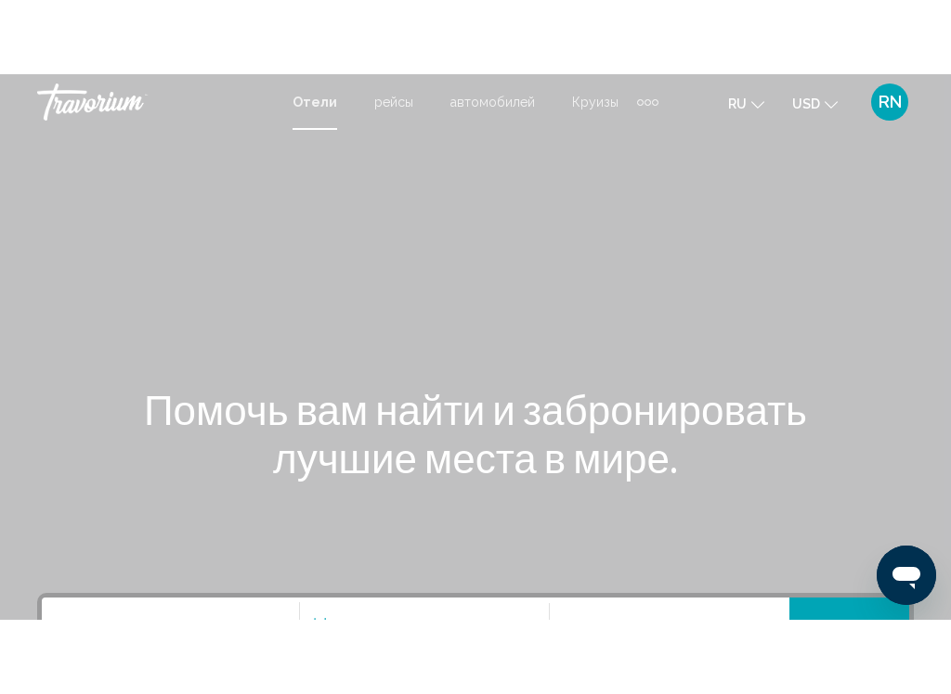
scroll to position [114, 0]
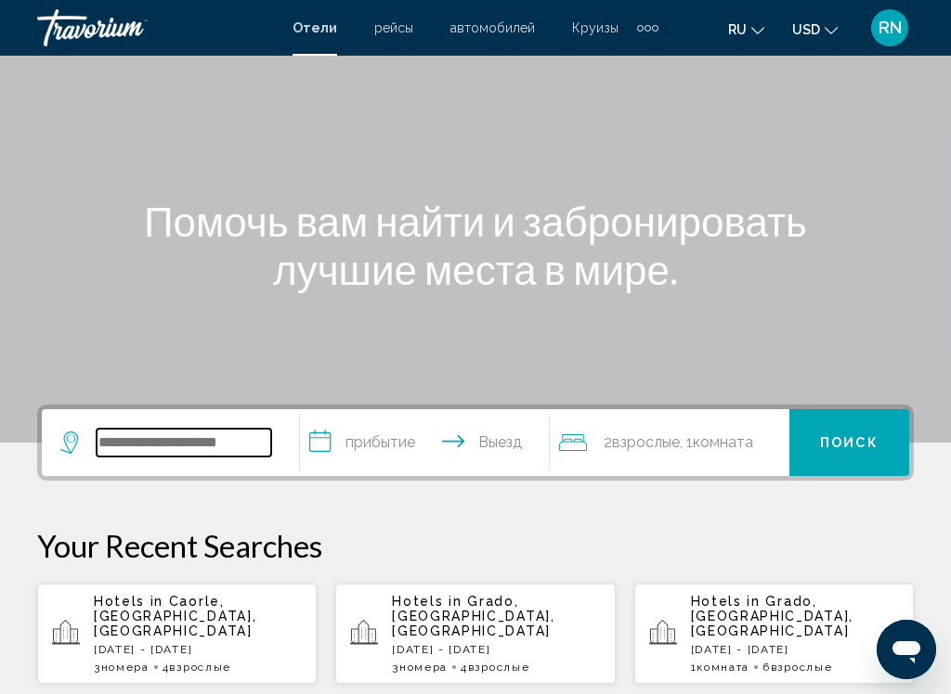
click at [181, 445] on input "Search widget" at bounding box center [184, 443] width 175 height 28
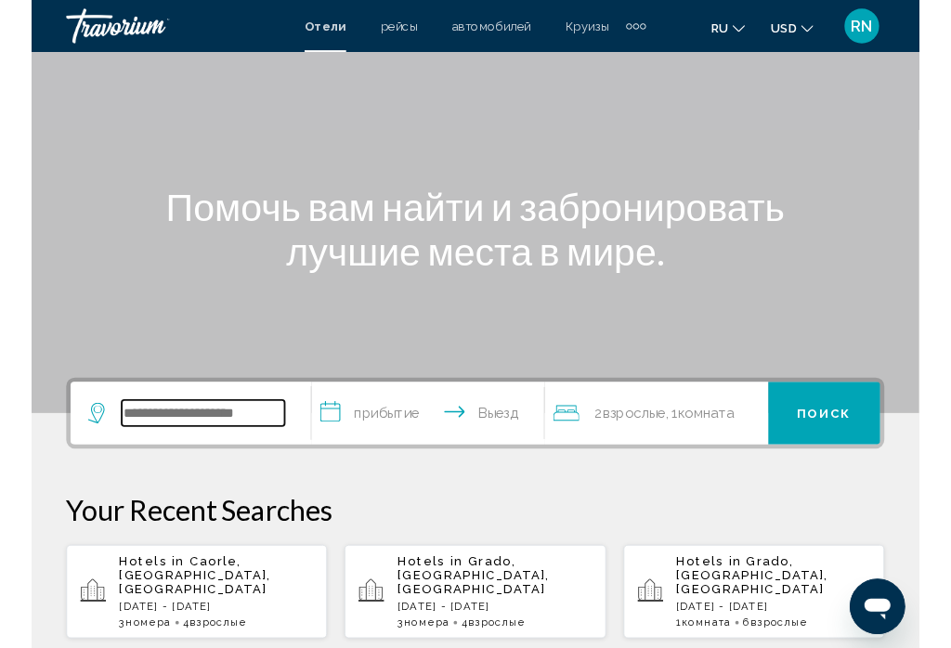
scroll to position [113, 0]
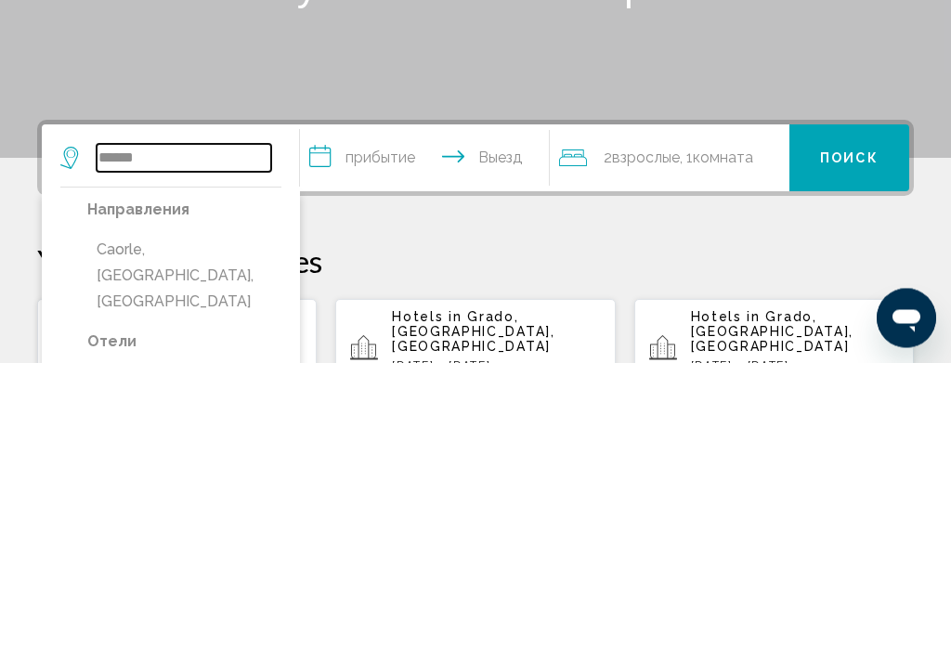
type input "******"
click at [385, 410] on input "**********" at bounding box center [428, 446] width 256 height 72
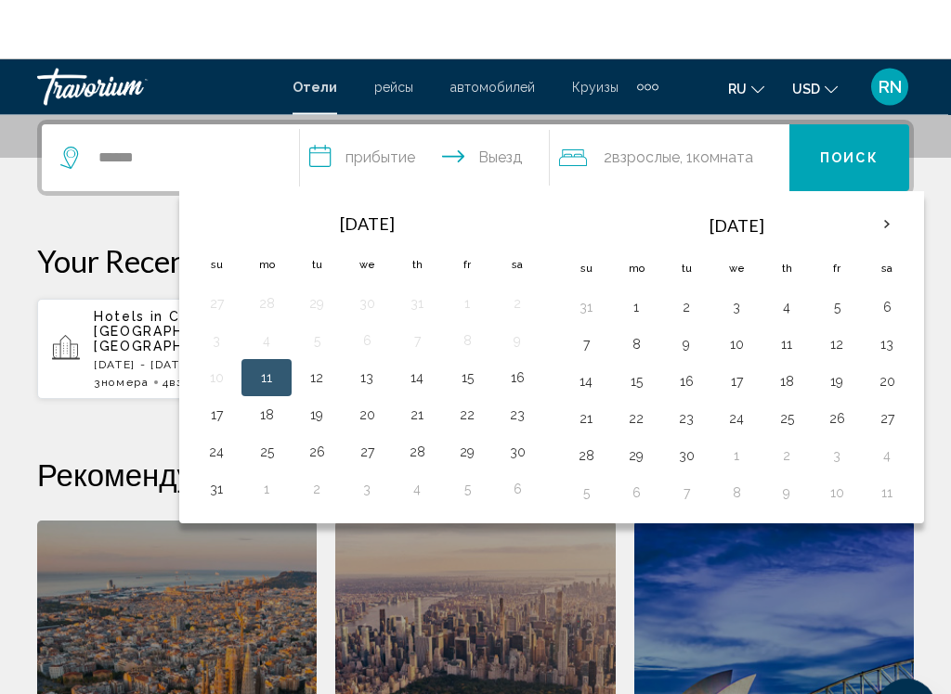
scroll to position [459, 0]
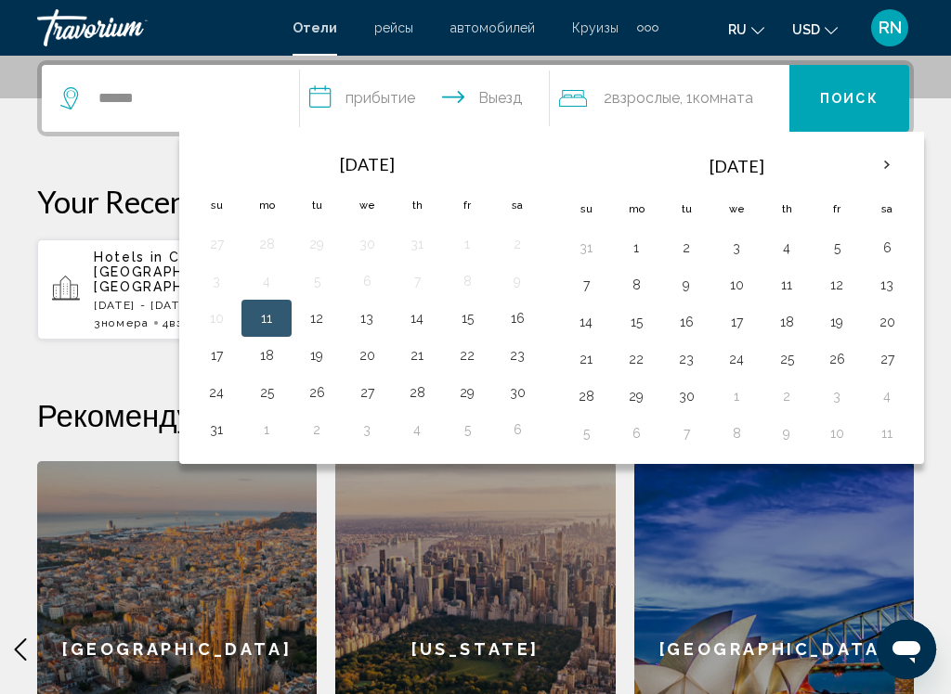
click at [370, 314] on button "13" at bounding box center [367, 318] width 30 height 26
click at [218, 356] on button "17" at bounding box center [216, 356] width 30 height 26
type input "**********"
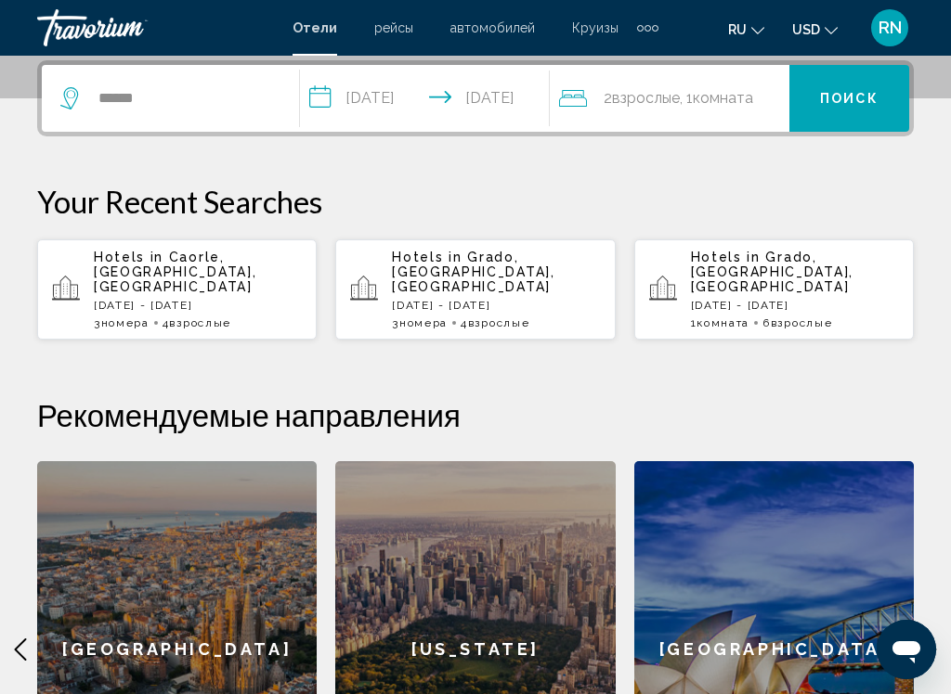
click at [641, 99] on span "Взрослые" at bounding box center [646, 98] width 68 height 18
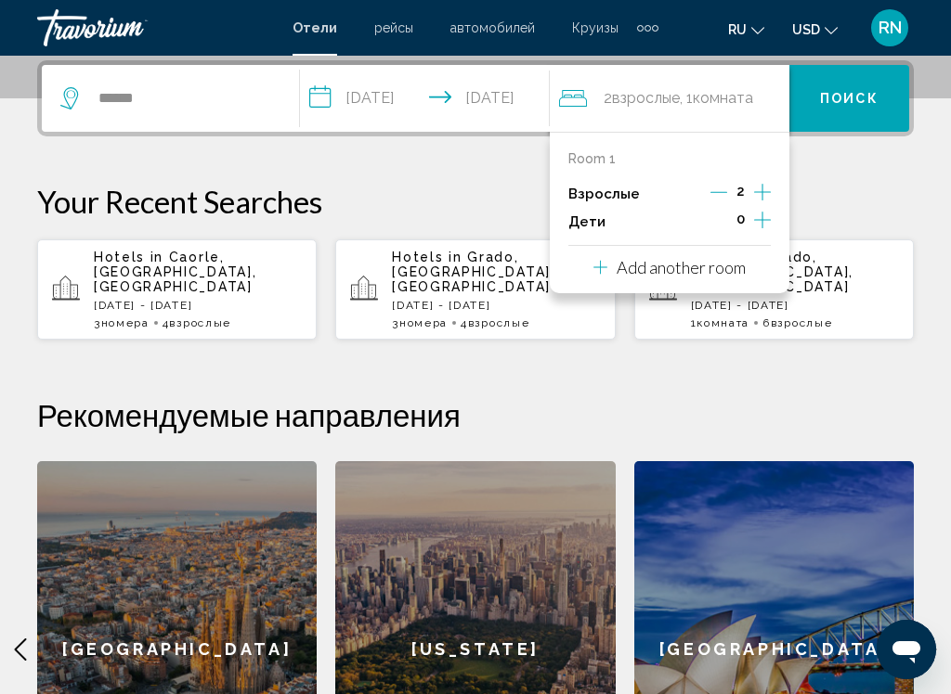
click at [767, 195] on icon "Increment adults" at bounding box center [762, 192] width 17 height 22
click at [770, 185] on icon "Increment adults" at bounding box center [762, 192] width 17 height 22
click at [771, 187] on icon "Increment adults" at bounding box center [762, 192] width 17 height 22
click at [767, 192] on icon "Increment adults" at bounding box center [762, 192] width 17 height 22
click at [739, 94] on span "Комната" at bounding box center [724, 98] width 60 height 18
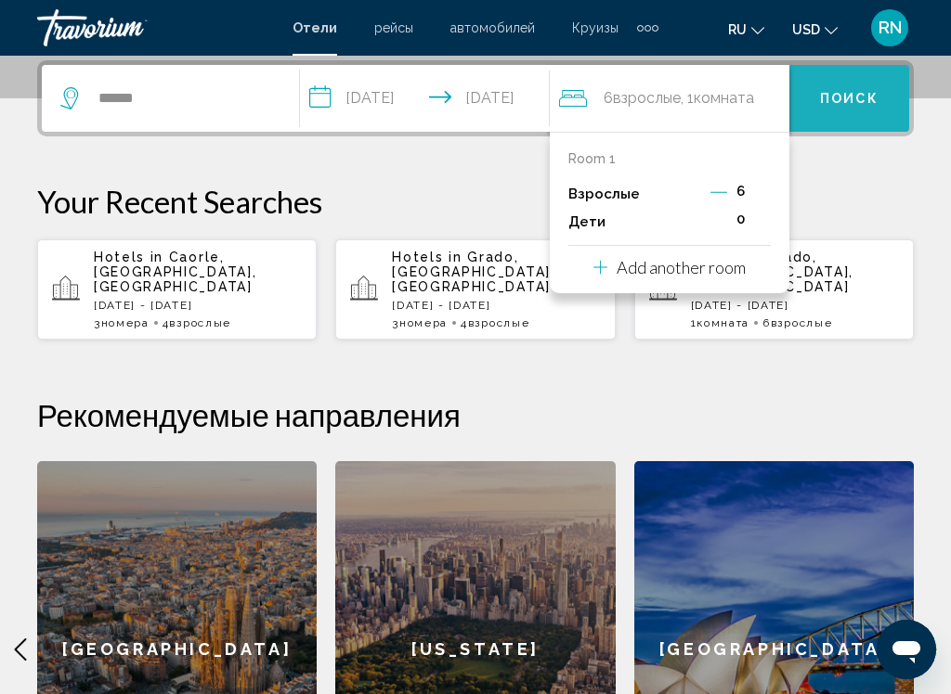
click at [854, 110] on button "Поиск" at bounding box center [849, 98] width 120 height 67
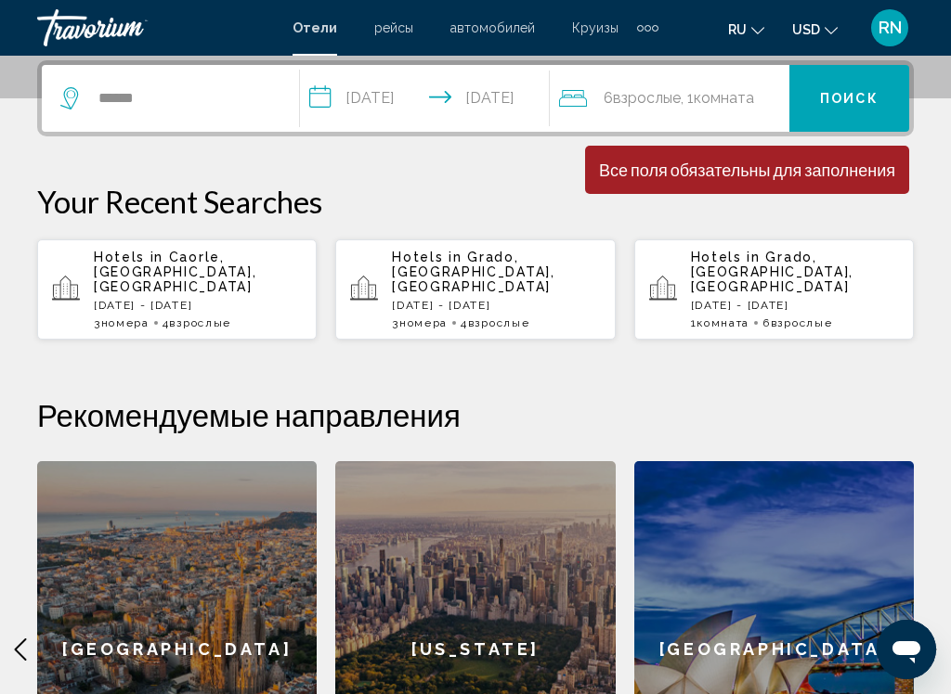
click at [746, 183] on div "Минимальная продолжительность пребывания 1 день Все поля обязательны для заполн…" at bounding box center [747, 170] width 324 height 48
click at [727, 180] on div "Минимальная продолжительность пребывания 1 день Все поля обязательны для заполн…" at bounding box center [747, 170] width 324 height 48
click at [708, 175] on div "Все поля обязательны для заполнения" at bounding box center [747, 170] width 296 height 20
click at [692, 171] on div "Все поля обязательны для заполнения" at bounding box center [747, 170] width 296 height 20
click at [706, 100] on span ", 1 Комната номера" at bounding box center [717, 98] width 73 height 26
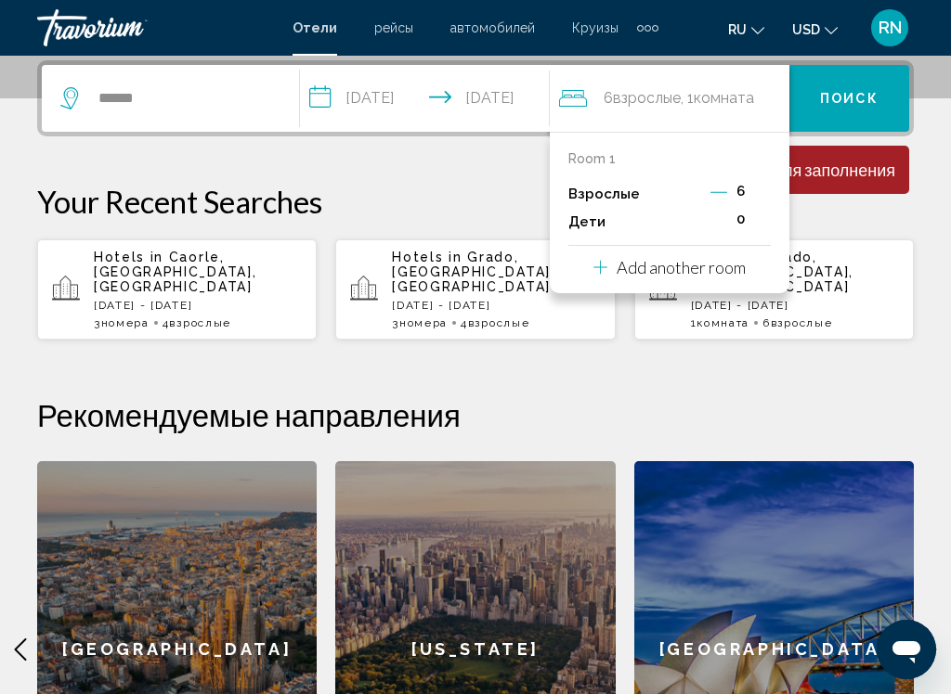
click at [838, 130] on button "Поиск" at bounding box center [849, 98] width 120 height 67
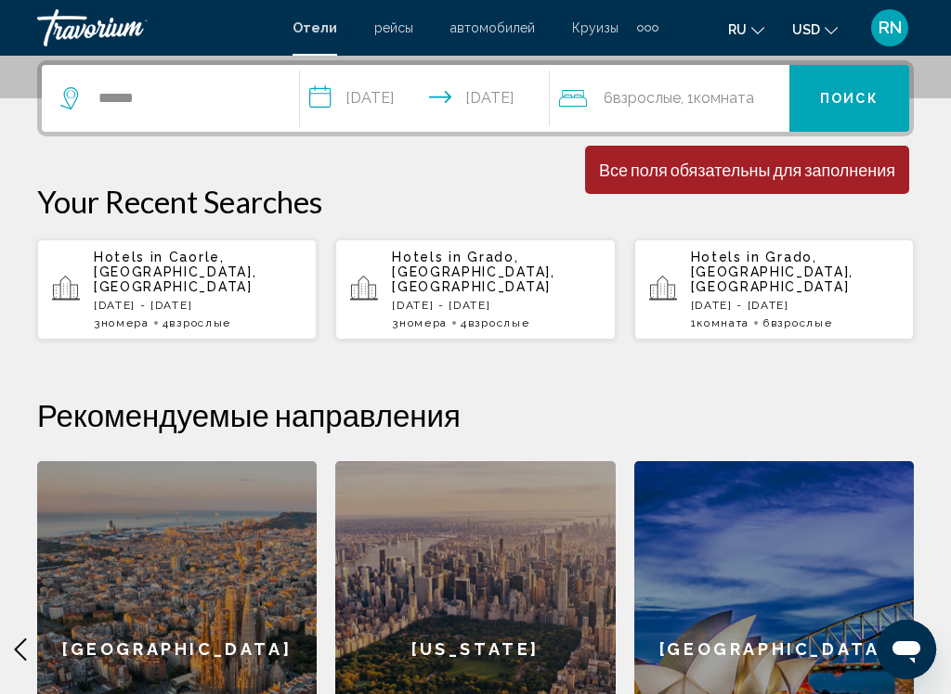
click at [848, 110] on button "Поиск" at bounding box center [849, 98] width 120 height 67
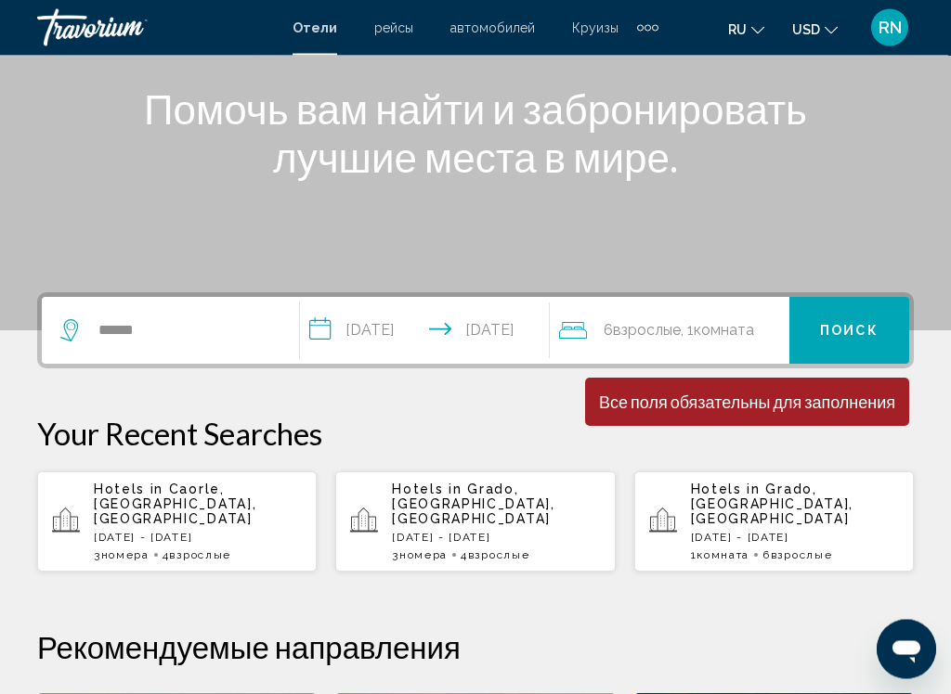
scroll to position [227, 0]
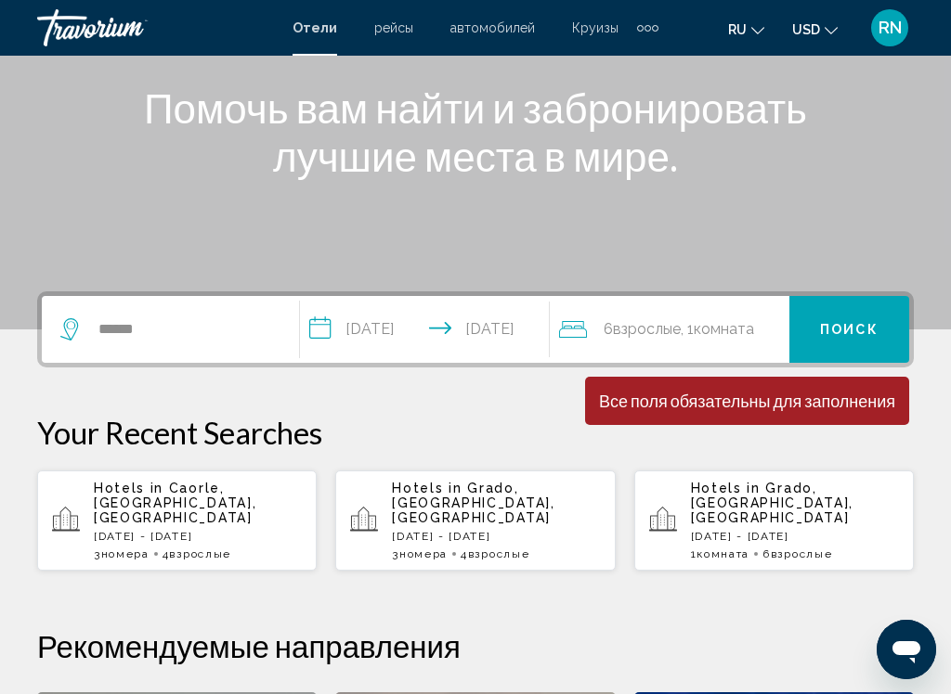
click at [746, 330] on span "Комната" at bounding box center [724, 329] width 60 height 18
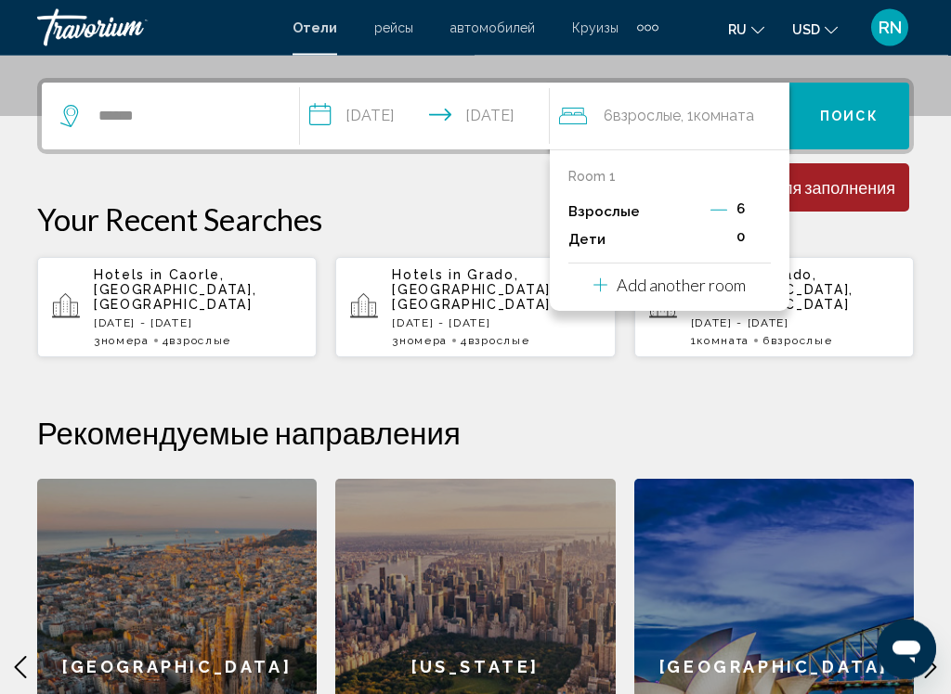
scroll to position [459, 0]
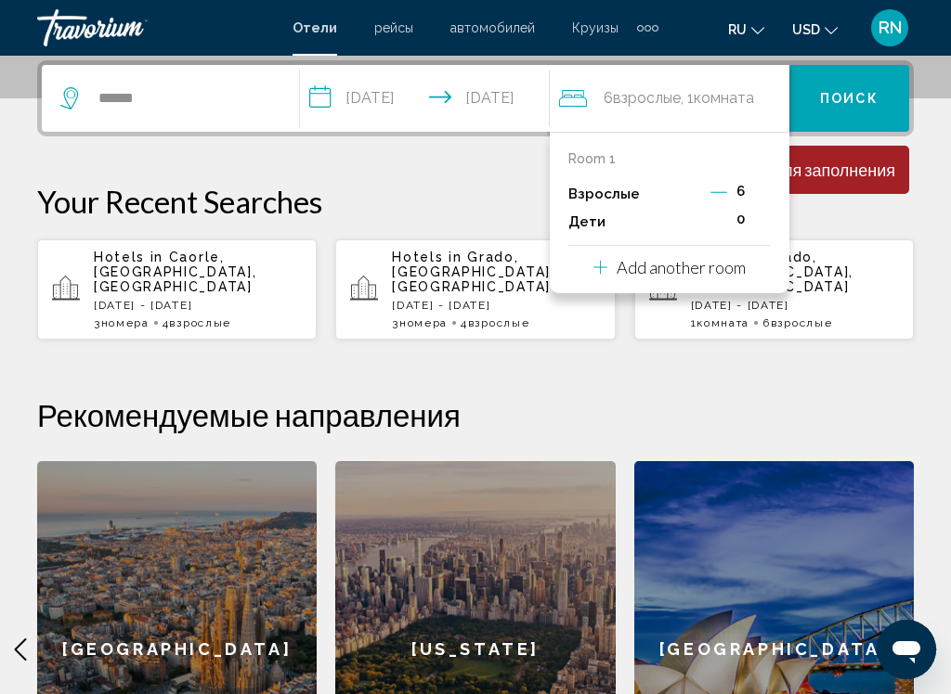
click at [725, 188] on icon "Decrement adults" at bounding box center [718, 192] width 17 height 17
click at [719, 187] on icon "Decrement adults" at bounding box center [719, 192] width 17 height 17
click at [715, 189] on icon "Decrement adults" at bounding box center [717, 192] width 17 height 17
click at [715, 185] on icon "Decrement adults" at bounding box center [719, 192] width 17 height 17
click at [770, 184] on icon "Increment adults" at bounding box center [762, 192] width 17 height 22
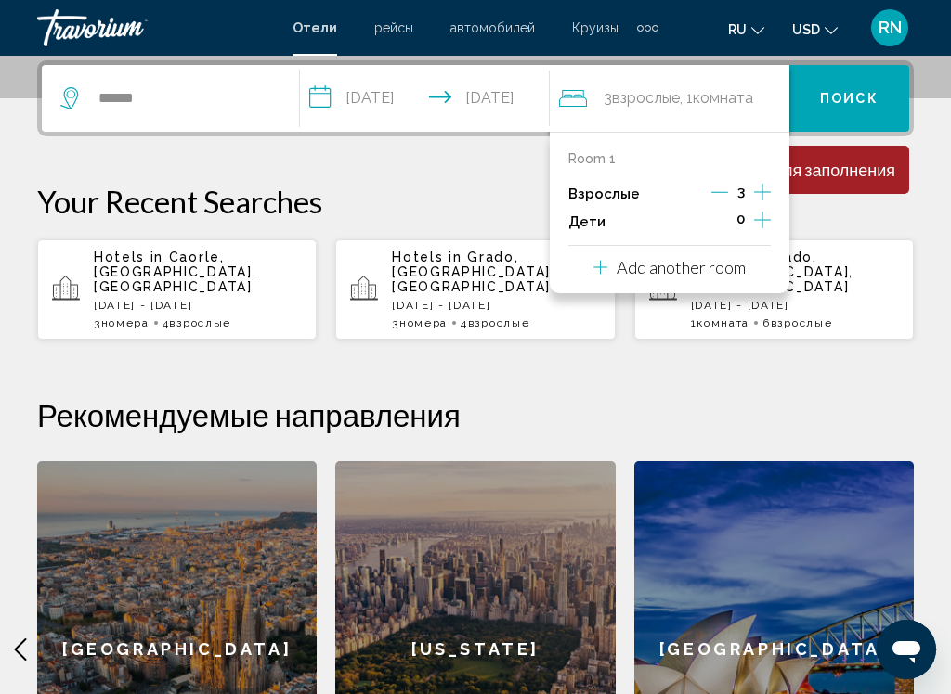
click at [720, 189] on icon "Decrement adults" at bounding box center [719, 192] width 17 height 17
click at [700, 258] on p "Add another room" at bounding box center [680, 267] width 129 height 20
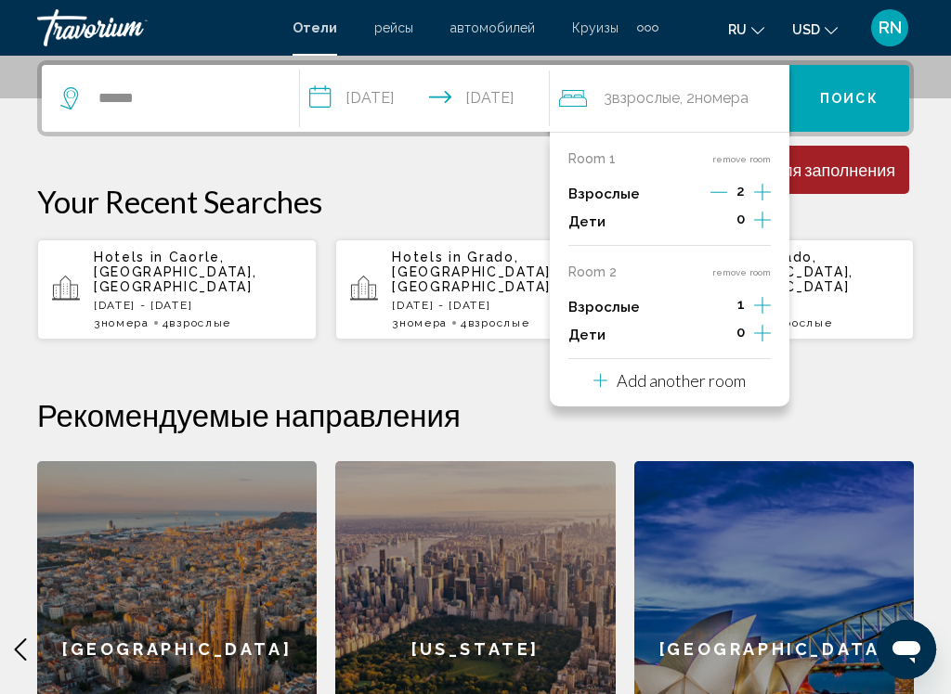
click at [765, 203] on icon "Increment adults" at bounding box center [762, 192] width 17 height 22
click at [699, 370] on p "Add another room" at bounding box center [680, 380] width 129 height 20
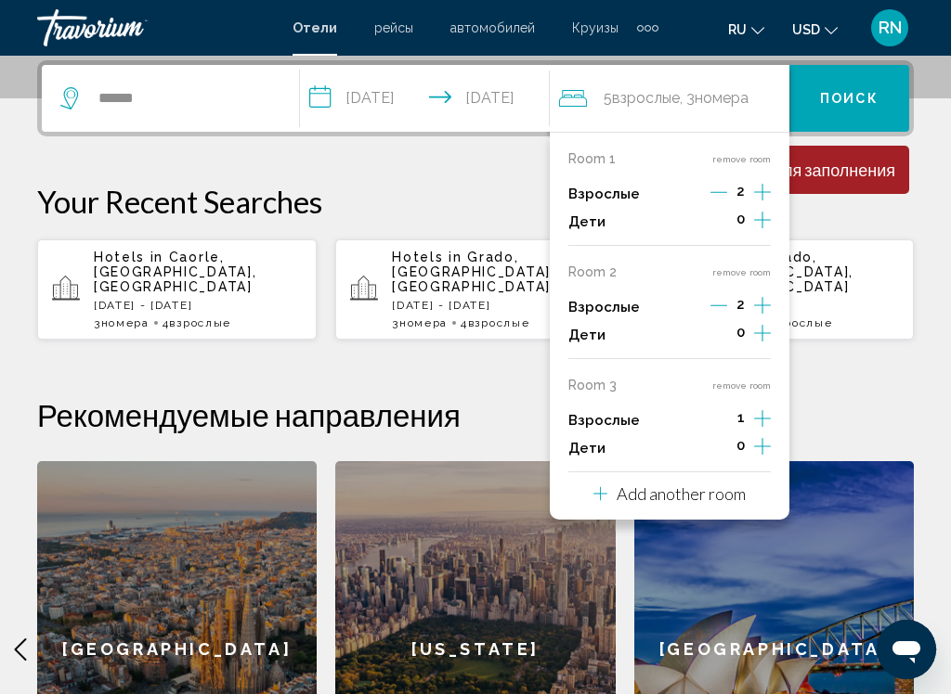
click at [765, 203] on icon "Increment adults" at bounding box center [762, 192] width 17 height 22
click at [885, 396] on h2 "Рекомендуемые направления" at bounding box center [475, 414] width 876 height 37
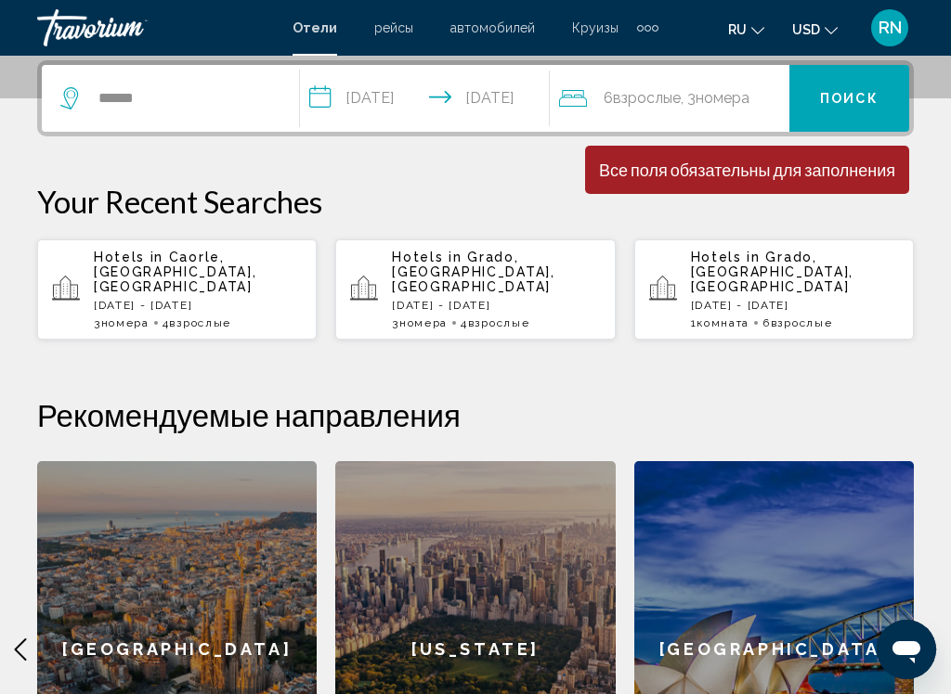
click at [837, 102] on span "Поиск" at bounding box center [849, 99] width 58 height 15
click at [850, 98] on span "Поиск" at bounding box center [849, 99] width 58 height 15
click at [201, 109] on input "******" at bounding box center [184, 98] width 175 height 28
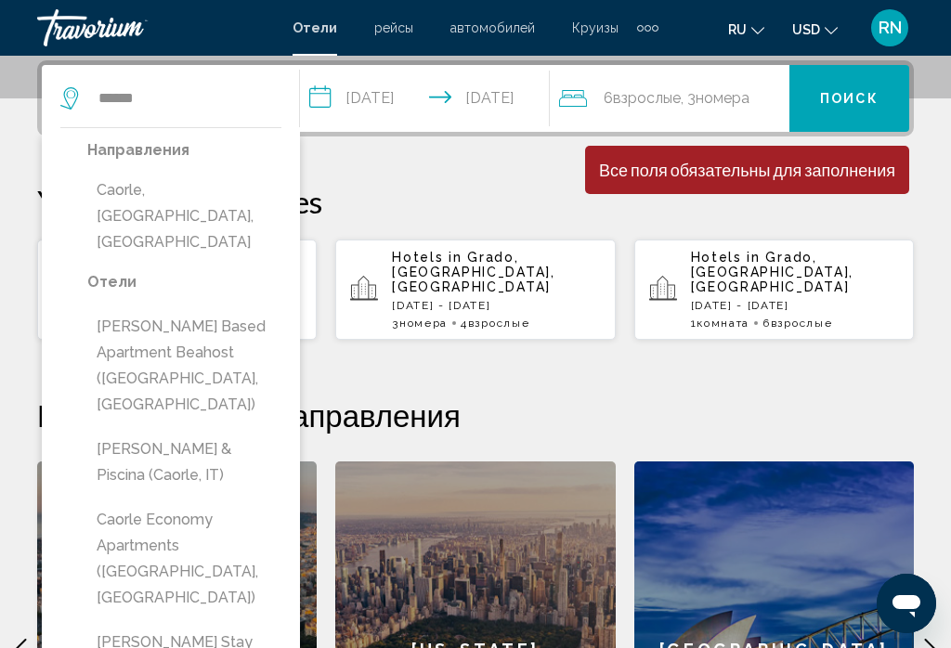
click at [188, 201] on button "Caorle, [GEOGRAPHIC_DATA], [GEOGRAPHIC_DATA]" at bounding box center [184, 216] width 194 height 87
type input "**********"
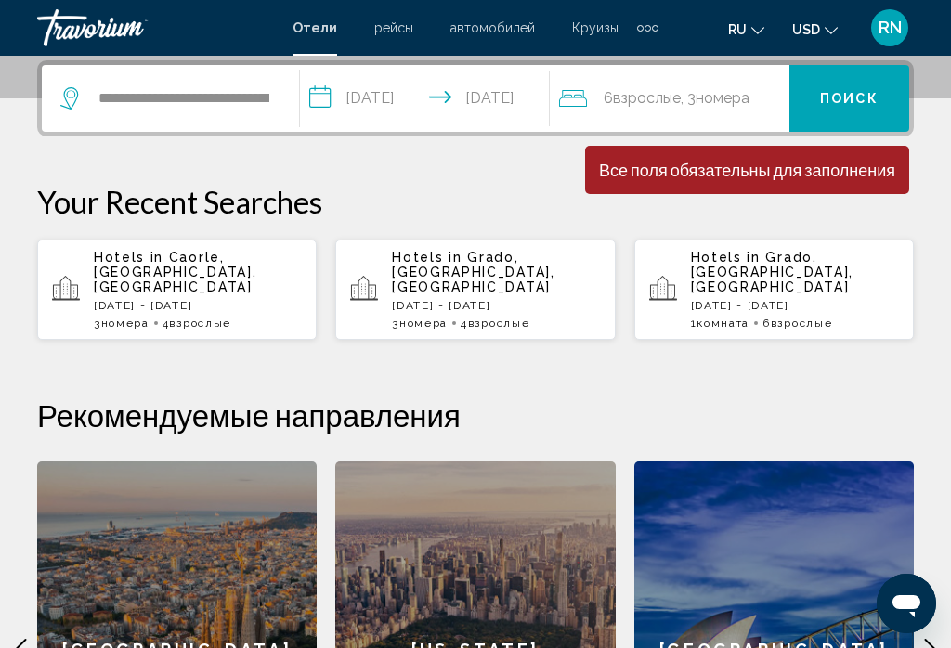
click at [725, 105] on span "номера" at bounding box center [722, 98] width 54 height 18
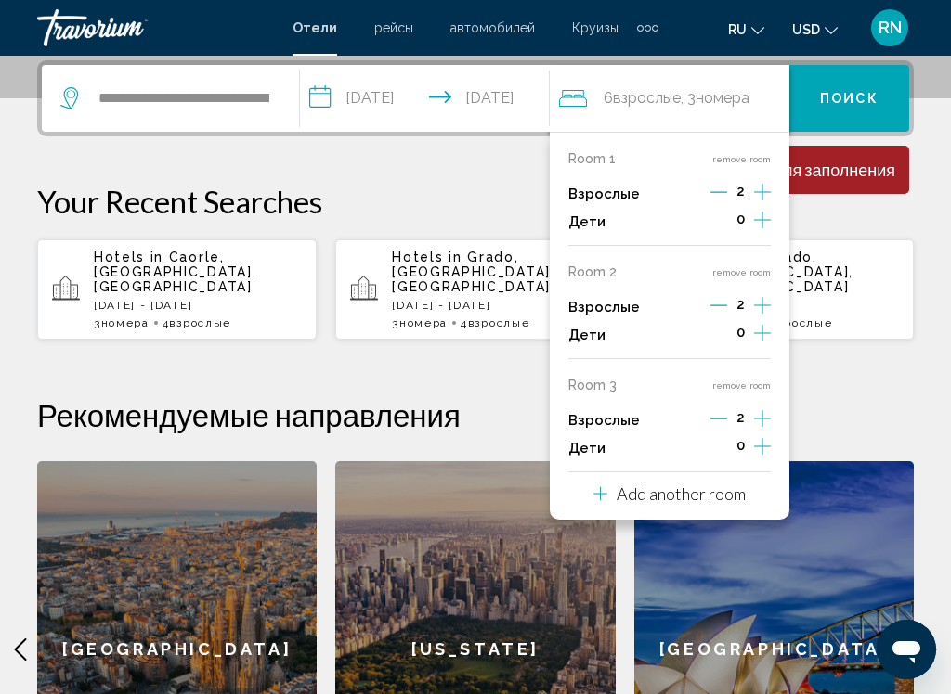
click at [751, 381] on button "remove room" at bounding box center [741, 386] width 58 height 12
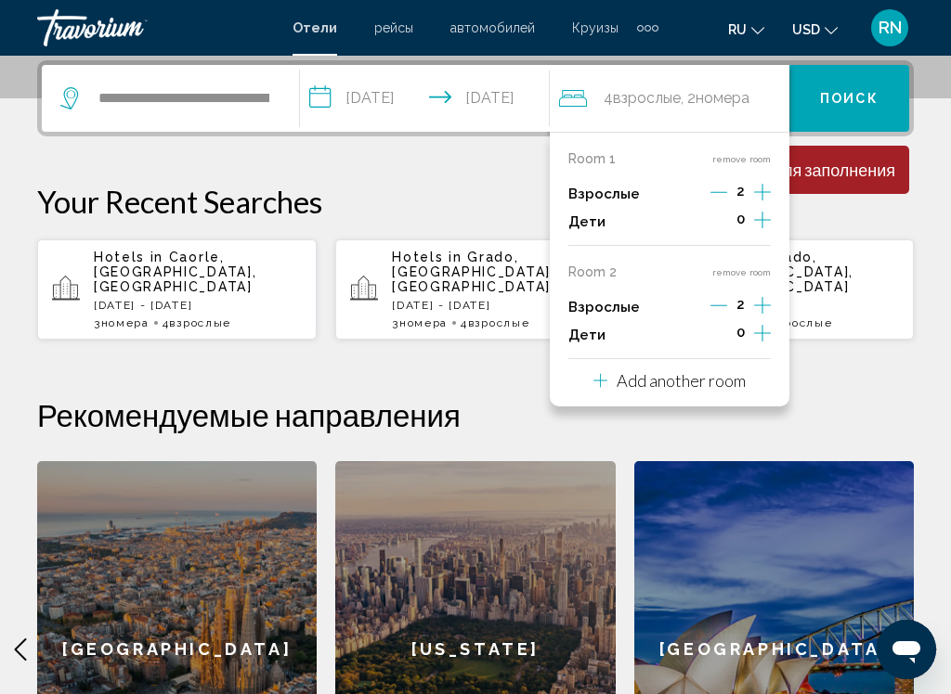
click at [757, 266] on button "remove room" at bounding box center [741, 272] width 58 height 12
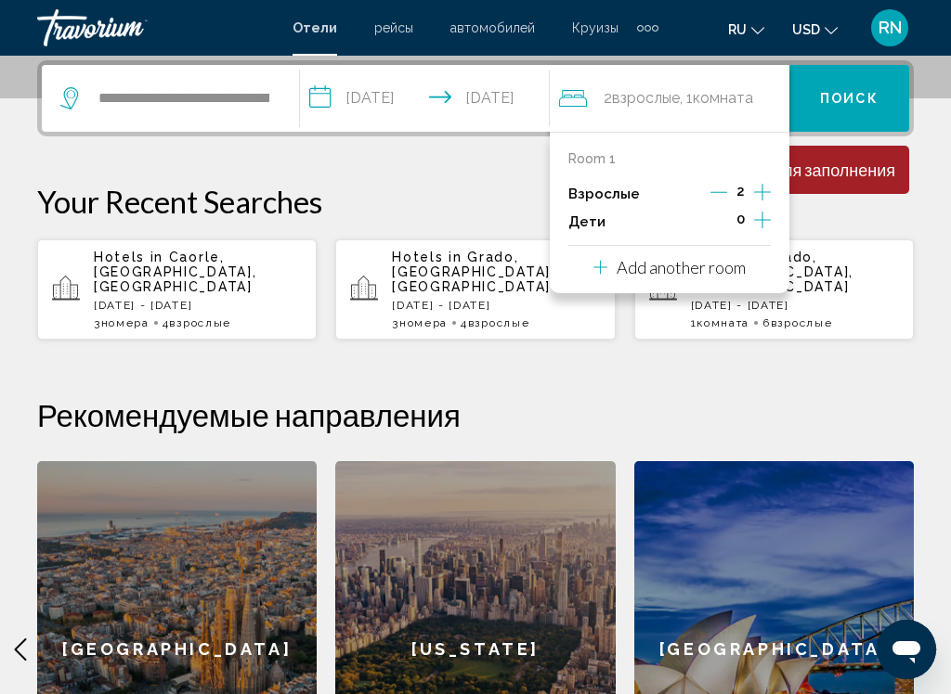
click at [771, 183] on icon "Increment adults" at bounding box center [762, 192] width 17 height 22
click at [769, 191] on icon "Increment adults" at bounding box center [762, 192] width 17 height 17
click at [764, 191] on icon "Increment adults" at bounding box center [762, 192] width 17 height 17
click at [769, 188] on icon "Increment adults" at bounding box center [762, 192] width 17 height 22
click at [863, 170] on div "Все поля обязательны для заполнения" at bounding box center [747, 170] width 296 height 20
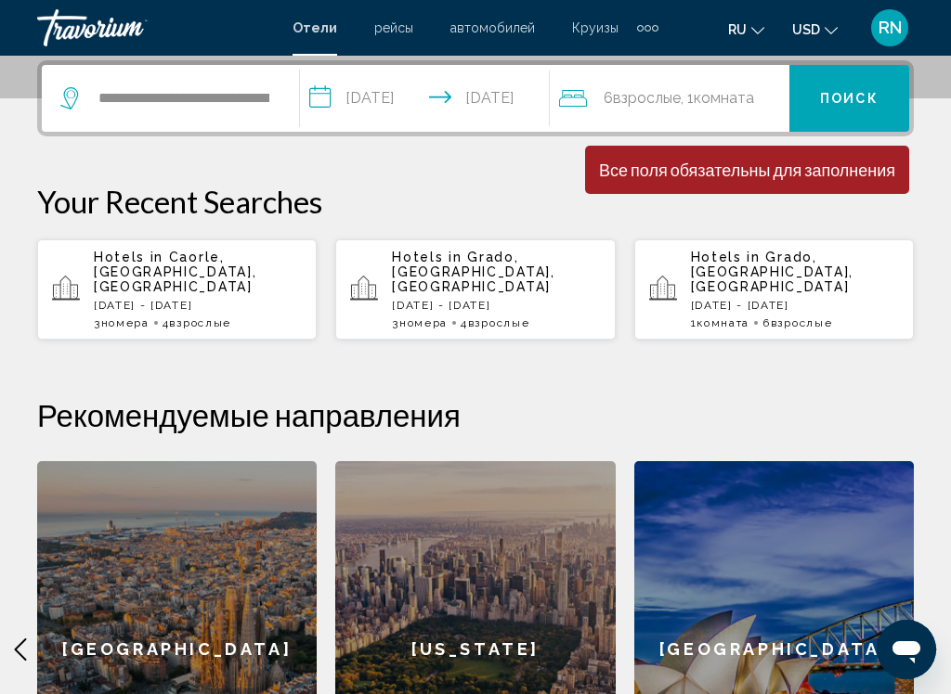
click at [864, 112] on button "Поиск" at bounding box center [849, 98] width 120 height 67
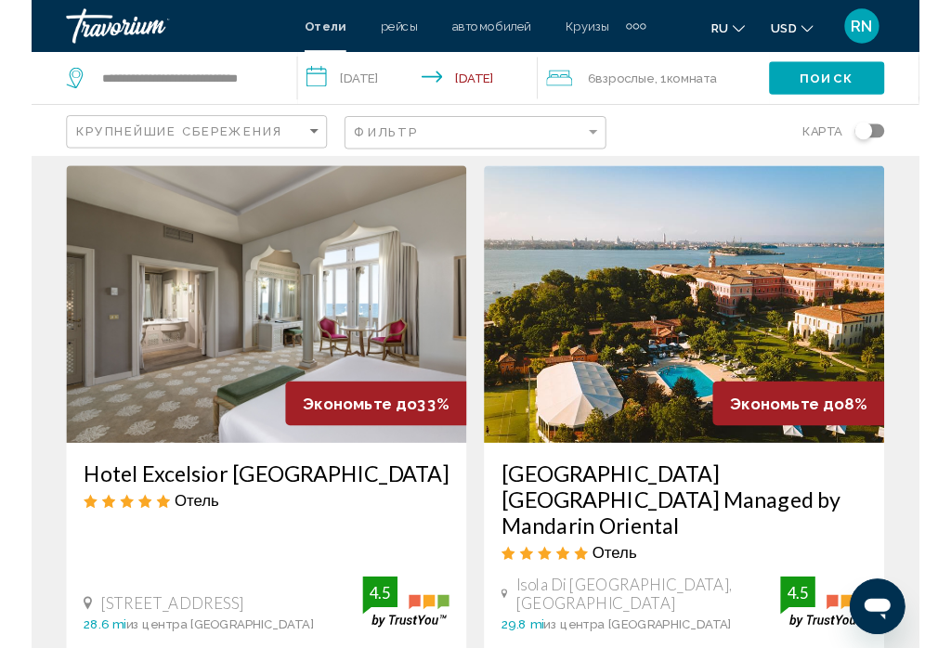
scroll to position [54, 0]
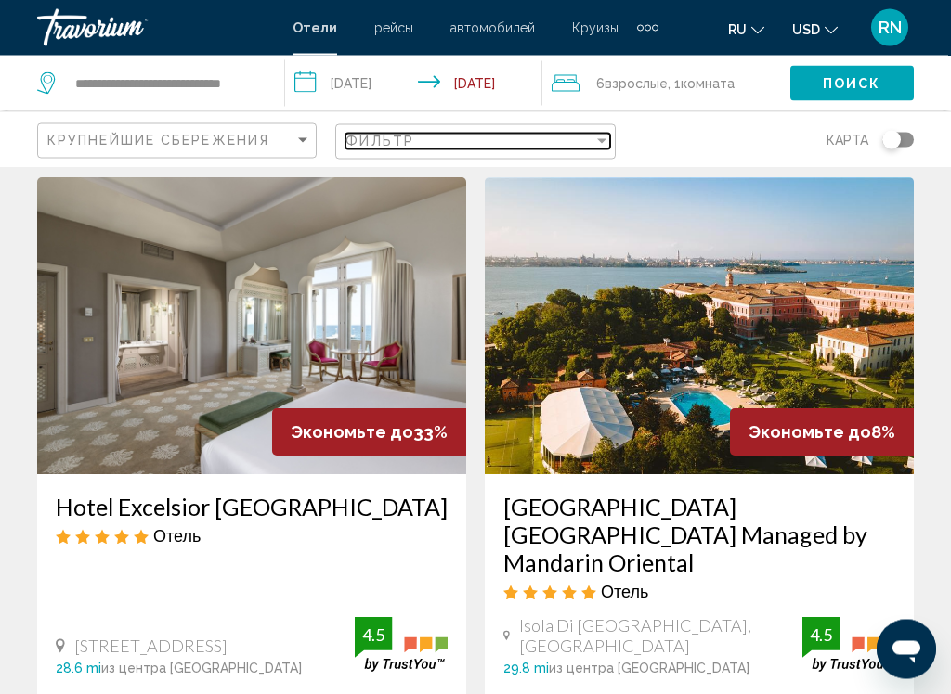
click at [433, 144] on div "Фильтр" at bounding box center [468, 141] width 247 height 15
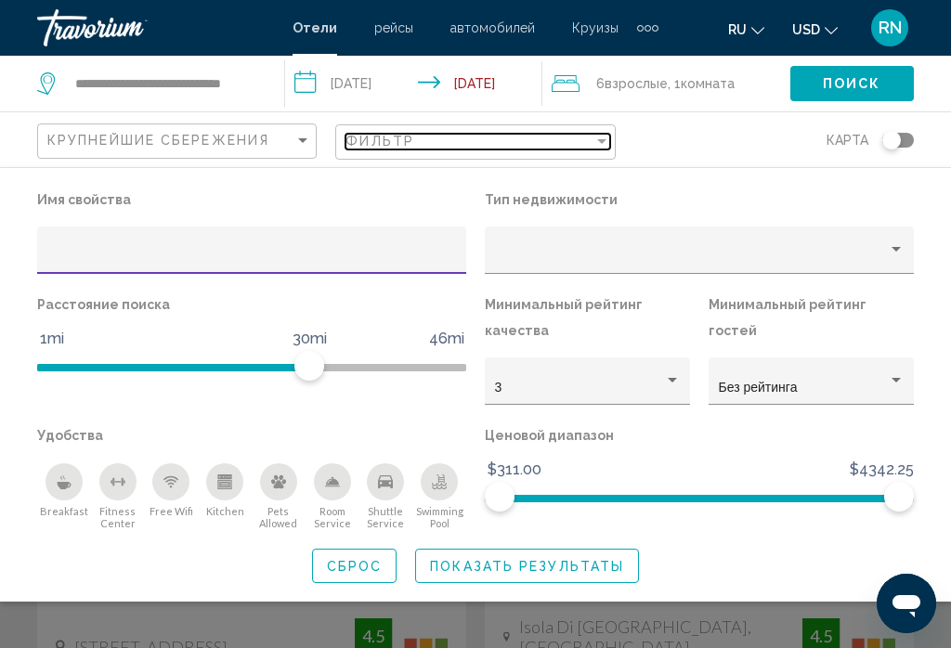
click at [431, 139] on div "Фильтр" at bounding box center [468, 141] width 247 height 15
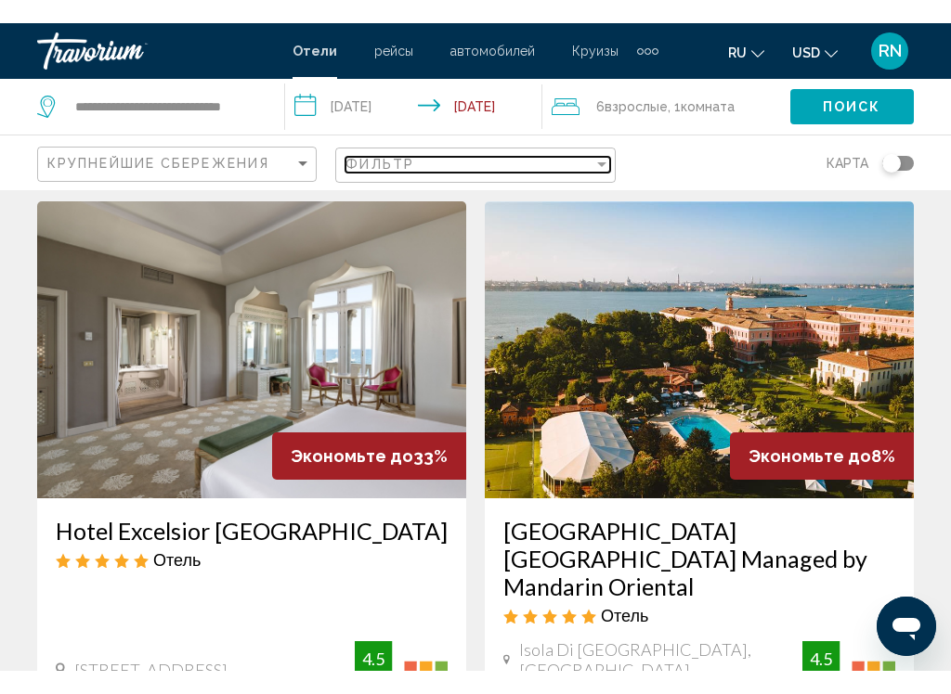
scroll to position [55, 0]
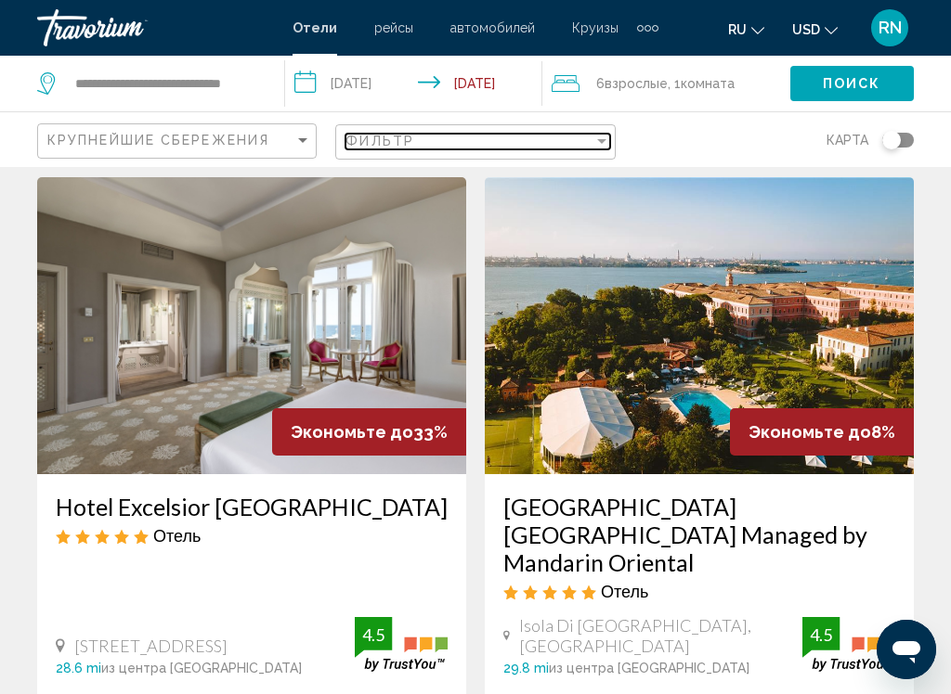
click at [481, 134] on div "Фильтр" at bounding box center [468, 141] width 247 height 15
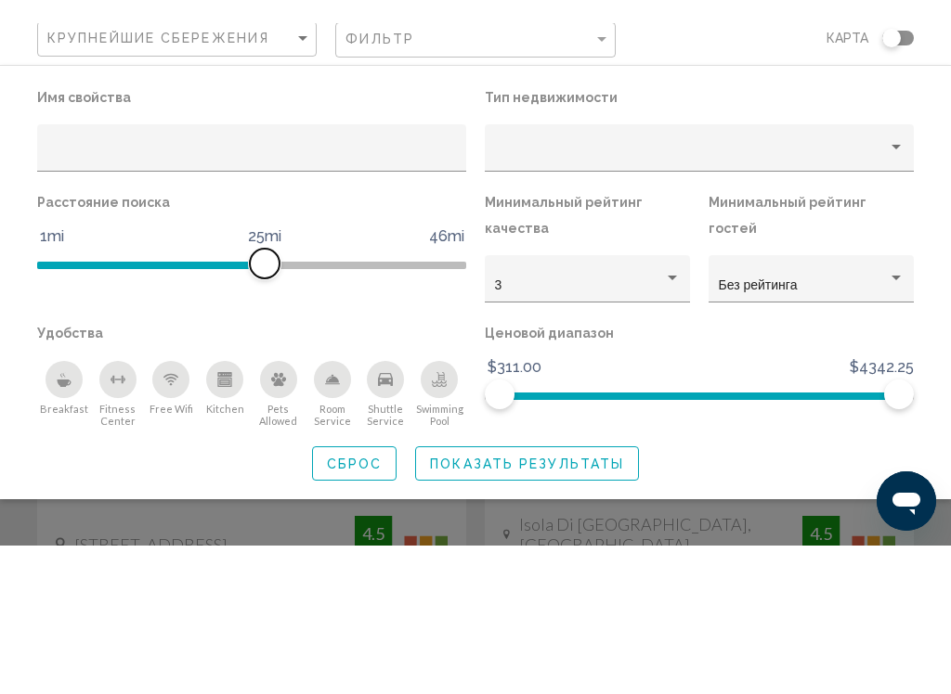
scroll to position [180, 0]
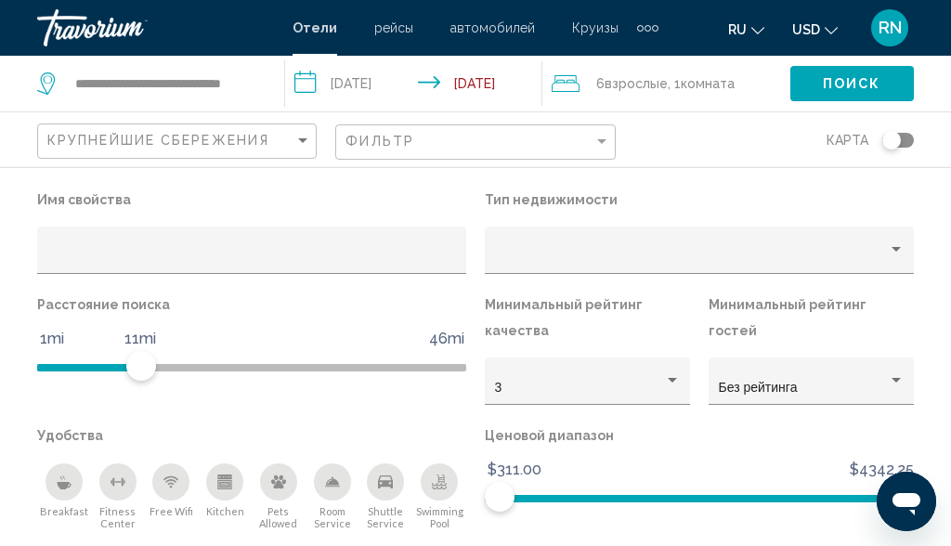
click at [603, 527] on div "Ценовой диапазон $311.00 $4342.25 $311.00 $4342.25" at bounding box center [699, 476] width 448 height 108
click at [657, 442] on p "Ценовой диапазон" at bounding box center [699, 435] width 429 height 26
click at [854, 82] on span "Поиск" at bounding box center [852, 84] width 58 height 15
click at [852, 77] on span "Поиск" at bounding box center [852, 84] width 58 height 15
click at [875, 80] on span "Поиск" at bounding box center [852, 84] width 58 height 15
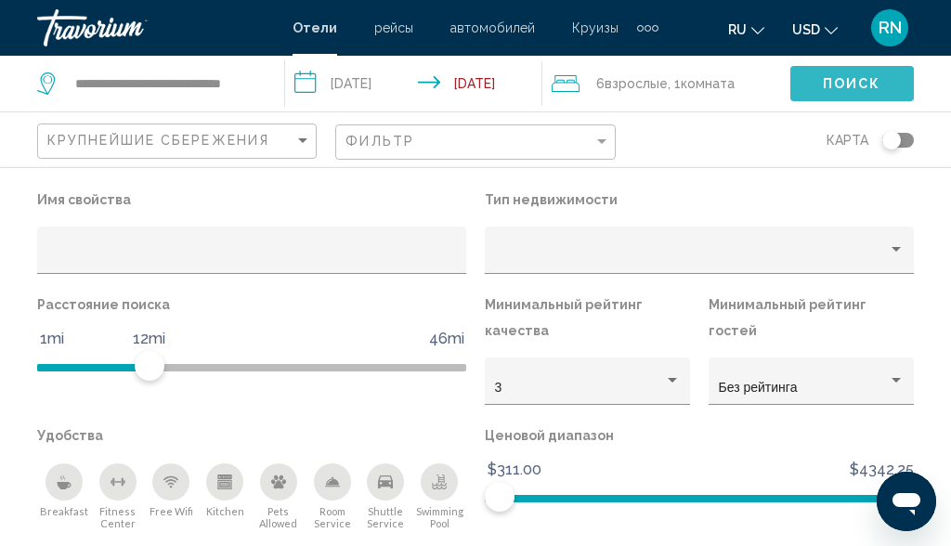
click at [838, 89] on span "Поиск" at bounding box center [852, 84] width 58 height 15
click at [851, 83] on span "Поиск" at bounding box center [852, 84] width 58 height 15
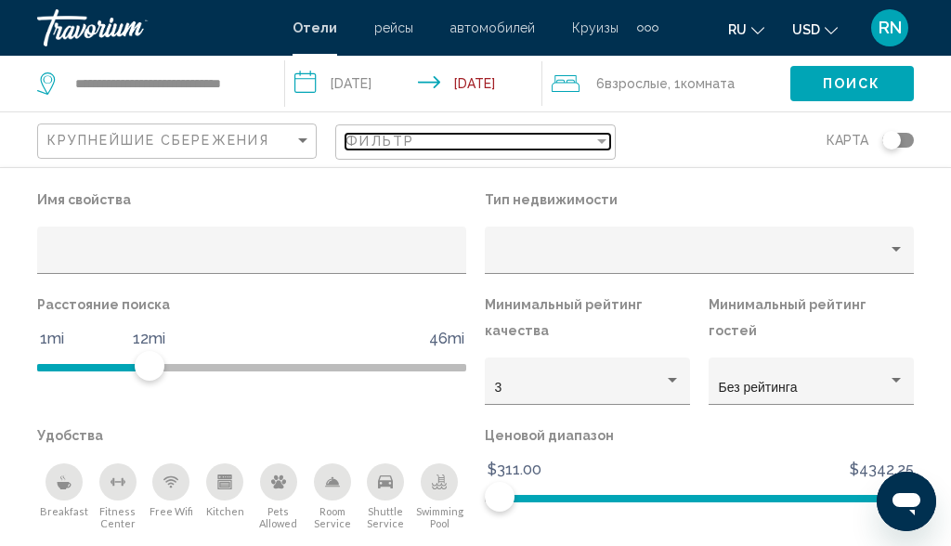
click at [430, 143] on div "Фильтр" at bounding box center [468, 141] width 247 height 15
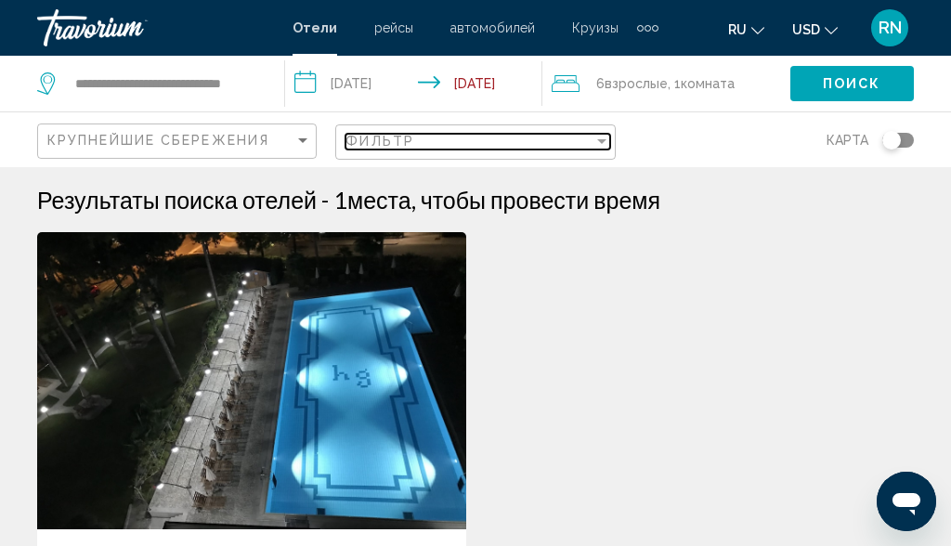
click at [445, 149] on div "Фильтр" at bounding box center [468, 141] width 247 height 15
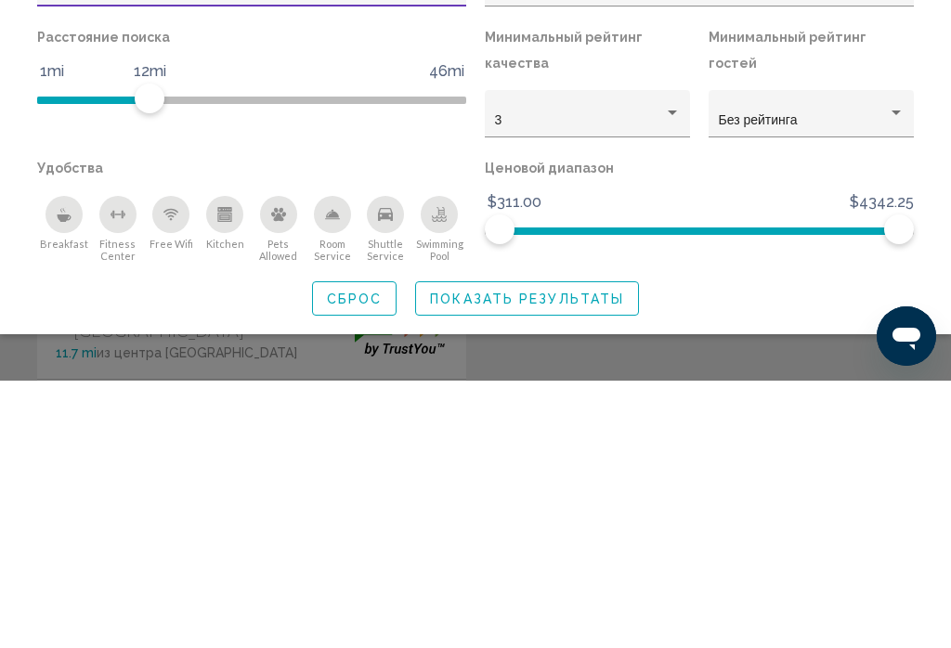
scroll to position [58, 0]
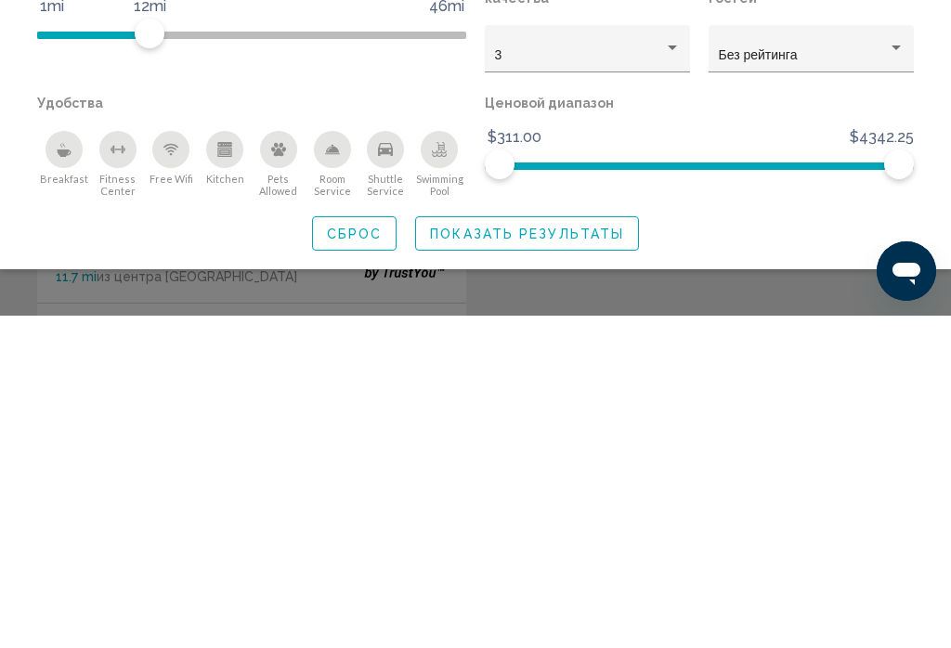
click at [540, 545] on span "Показать результаты" at bounding box center [527, 566] width 194 height 15
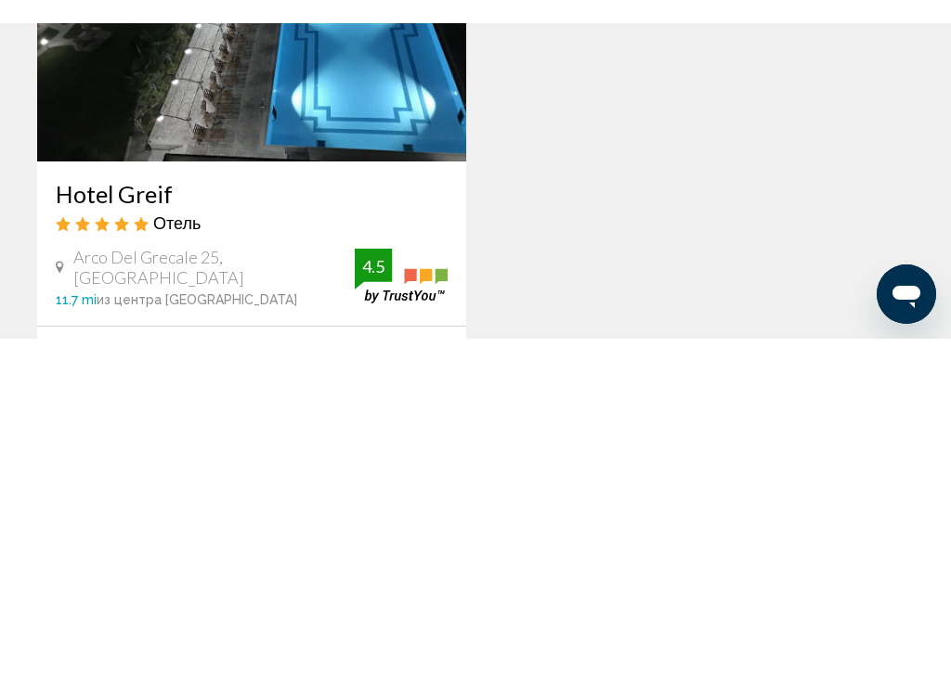
scroll to position [392, 0]
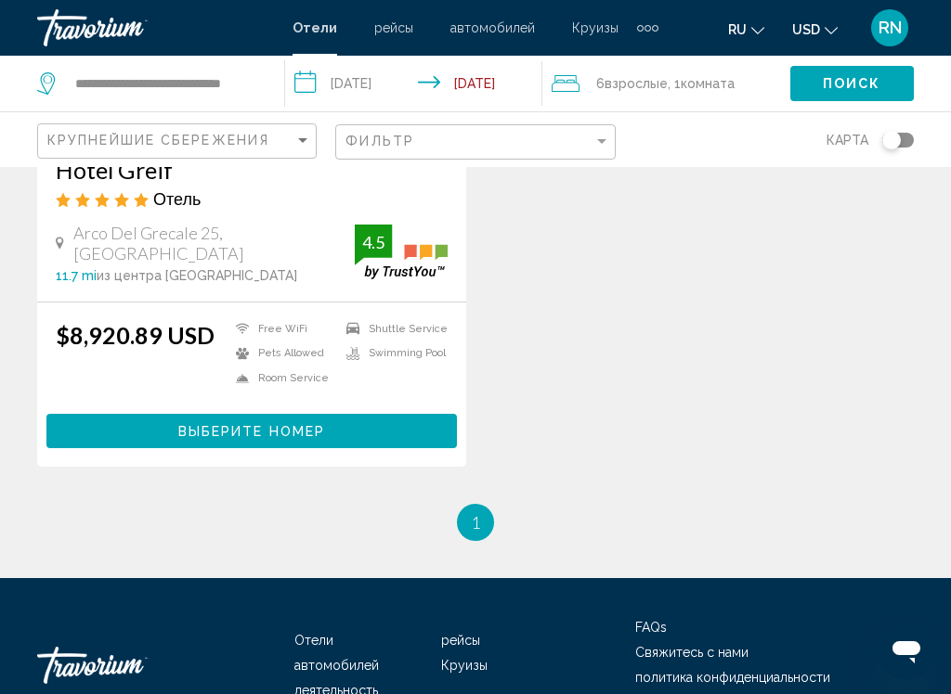
click at [795, 22] on span "USD" at bounding box center [806, 29] width 28 height 15
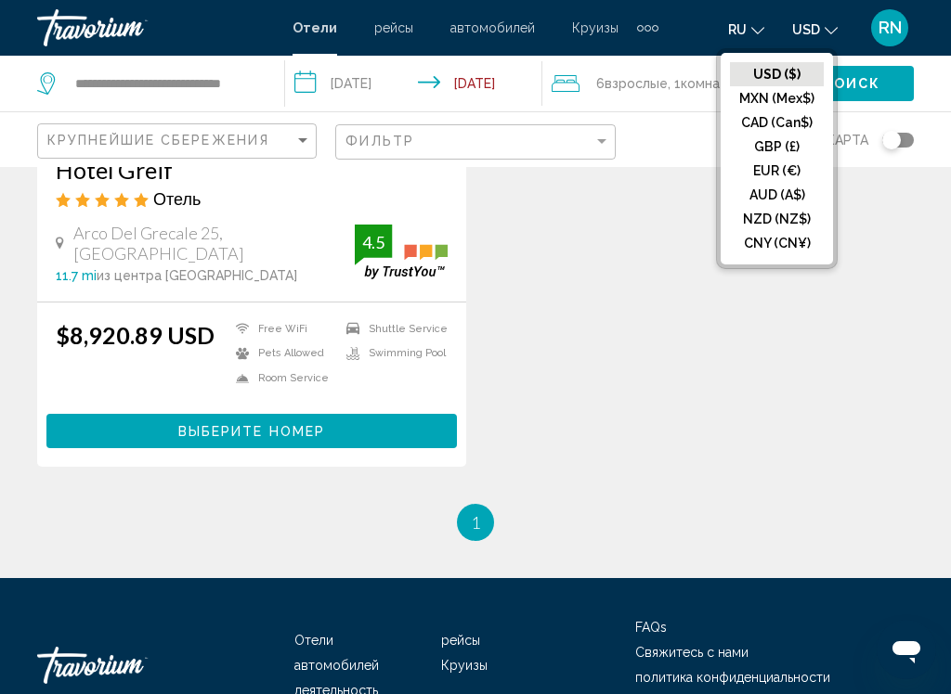
click at [782, 171] on button "EUR (€)" at bounding box center [777, 171] width 94 height 24
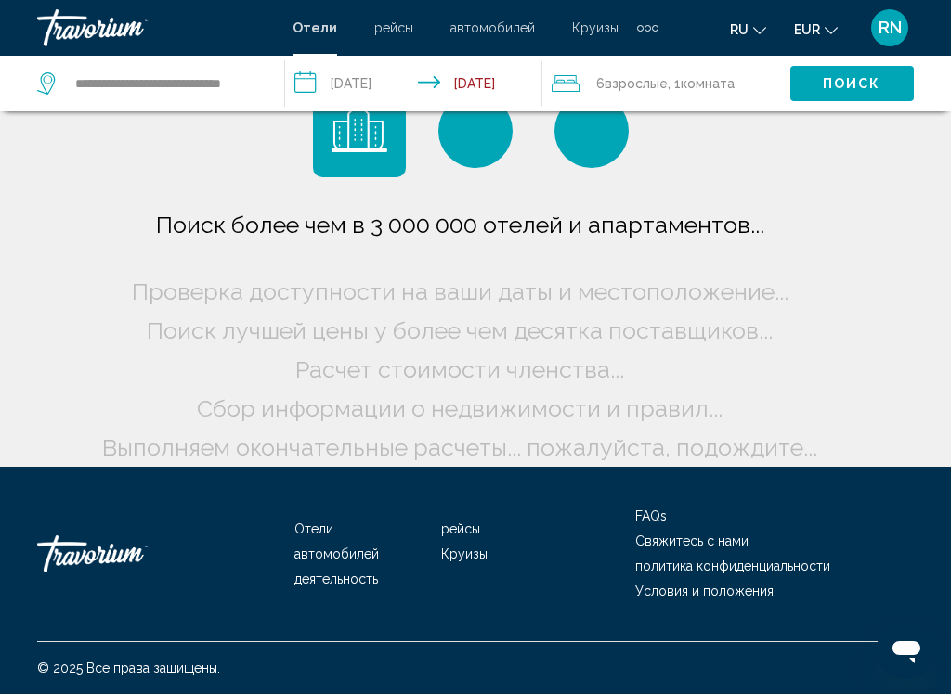
scroll to position [55, 0]
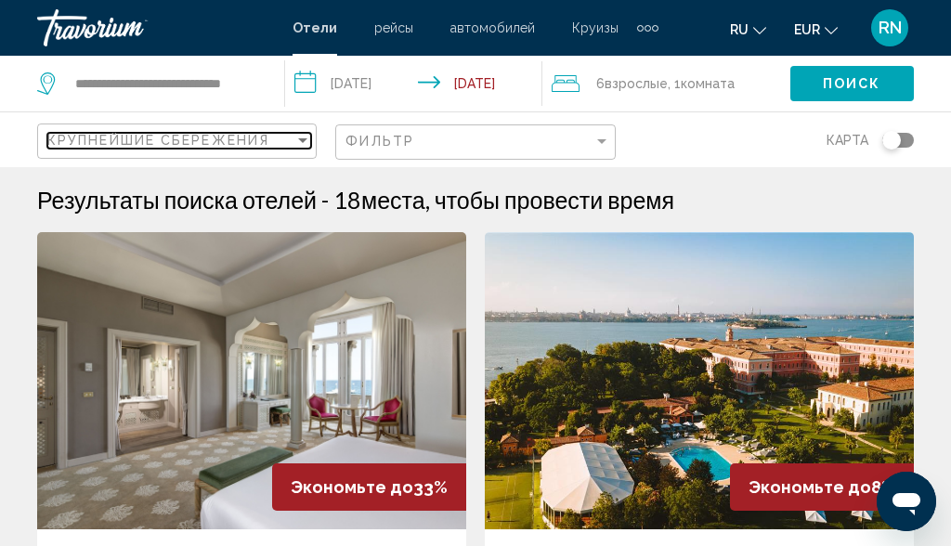
click at [249, 135] on span "Крупнейшие сбережения" at bounding box center [158, 140] width 222 height 15
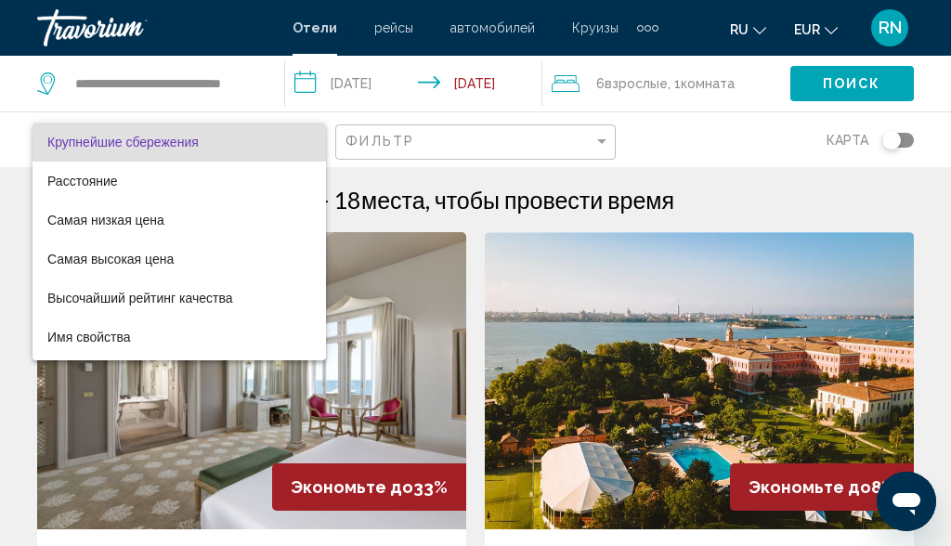
click at [178, 86] on div at bounding box center [475, 273] width 951 height 546
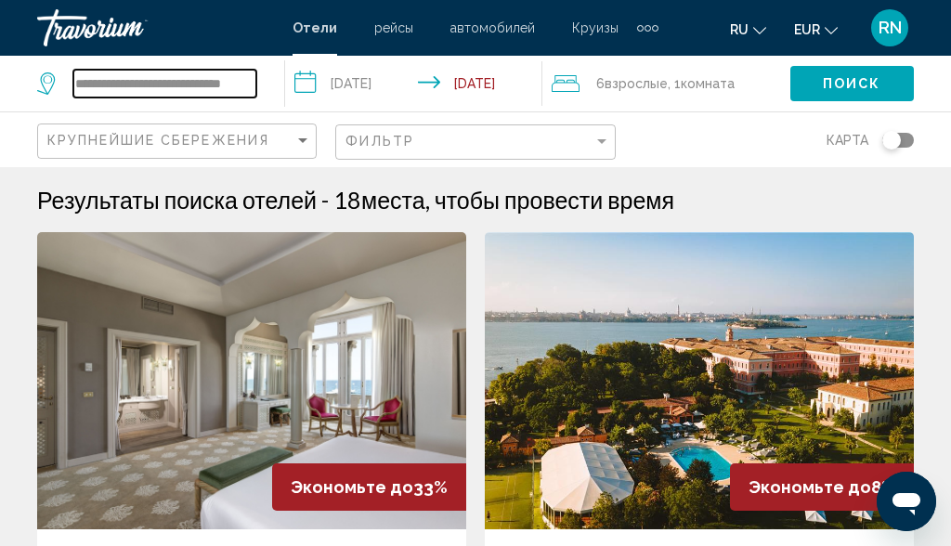
click at [159, 88] on input "**********" at bounding box center [164, 84] width 183 height 28
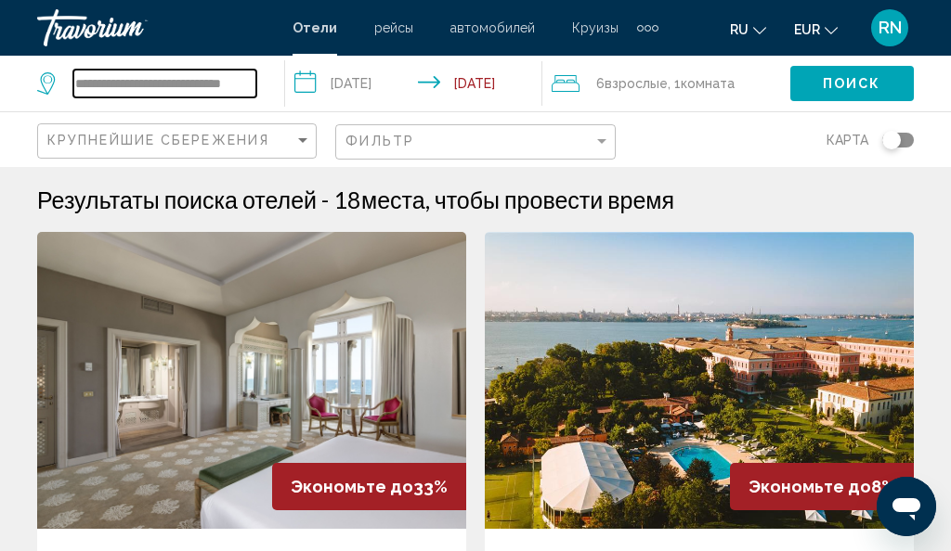
click at [122, 87] on input "**********" at bounding box center [164, 84] width 183 height 28
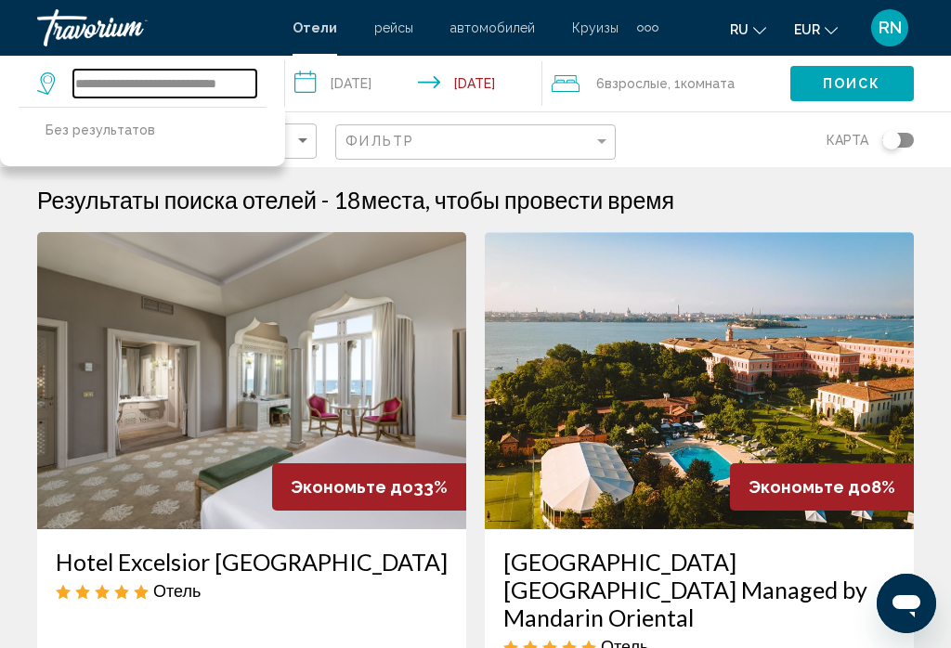
click at [250, 83] on input "**********" at bounding box center [164, 84] width 183 height 28
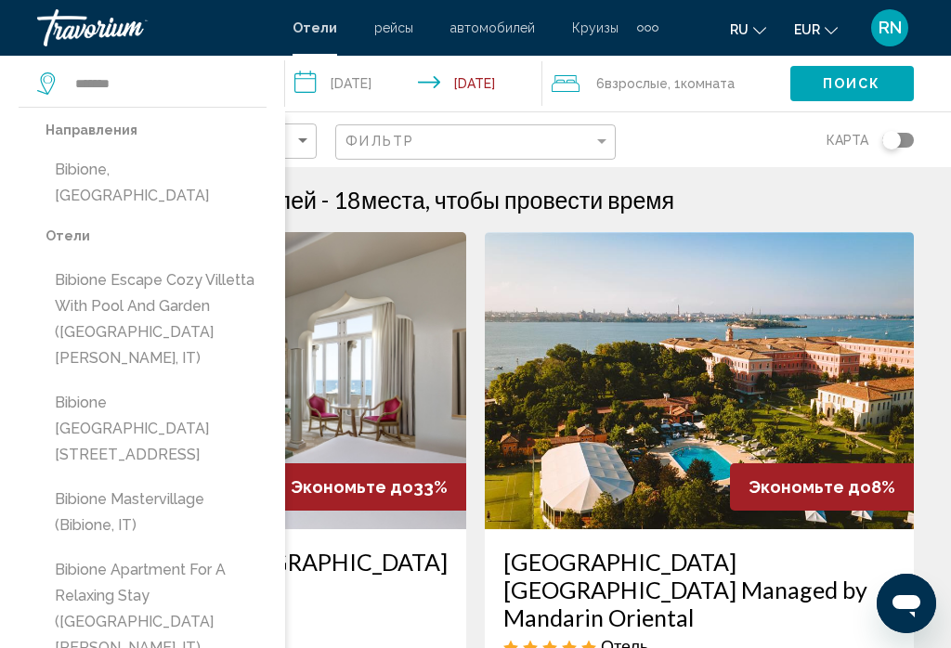
click at [147, 171] on button "Bibione, [GEOGRAPHIC_DATA]" at bounding box center [155, 182] width 221 height 61
type input "**********"
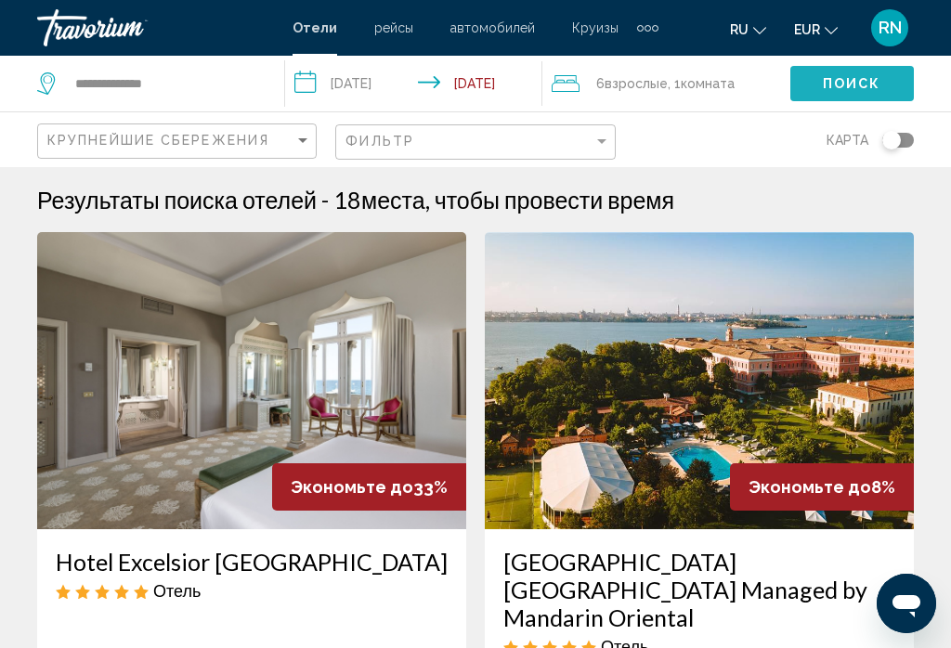
click at [871, 100] on button "Поиск" at bounding box center [851, 83] width 123 height 34
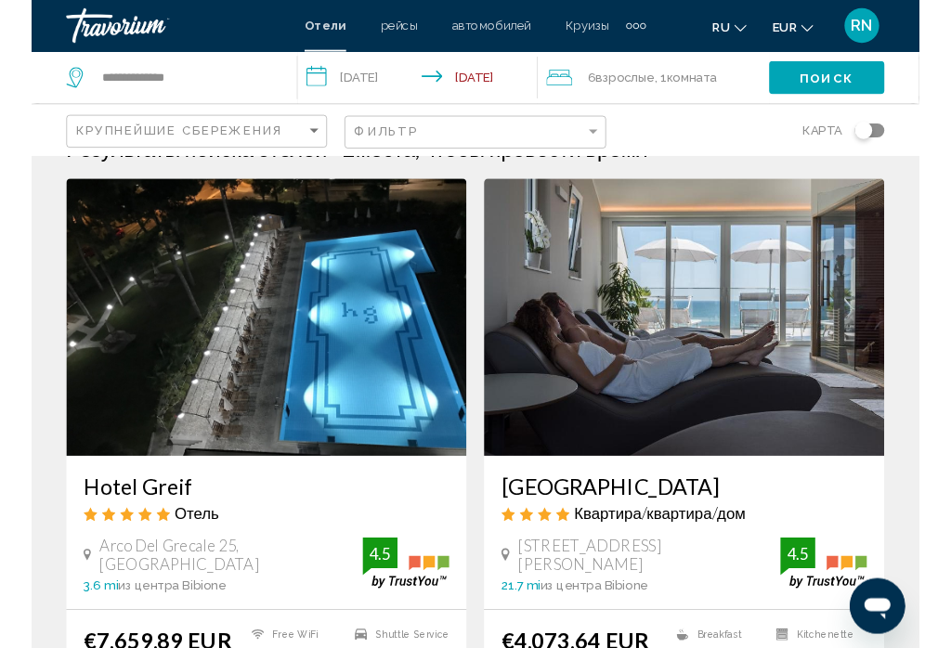
scroll to position [34, 0]
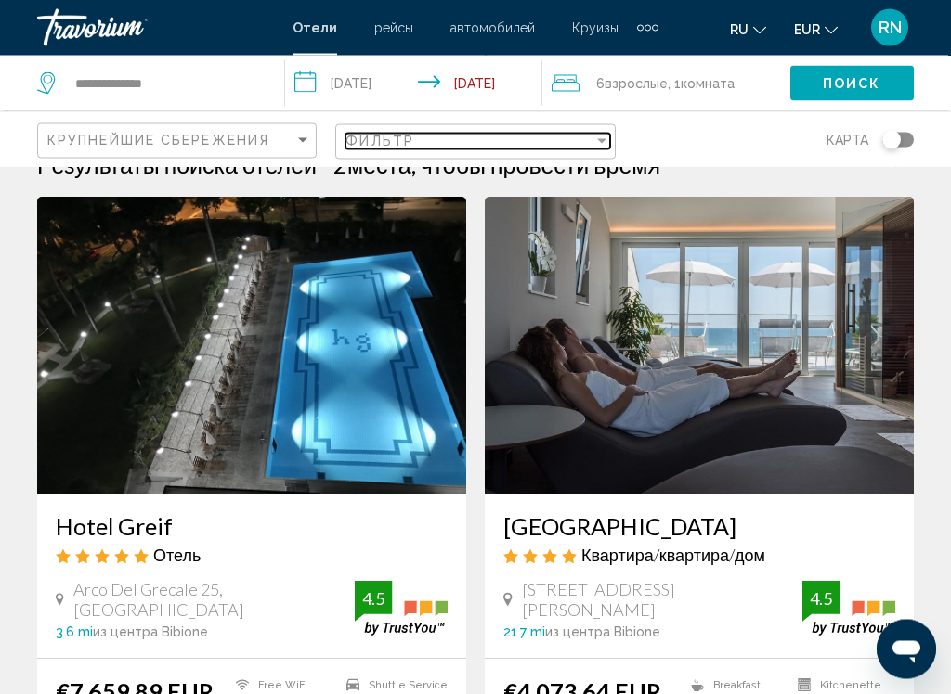
click at [426, 148] on div "Фильтр" at bounding box center [468, 141] width 247 height 15
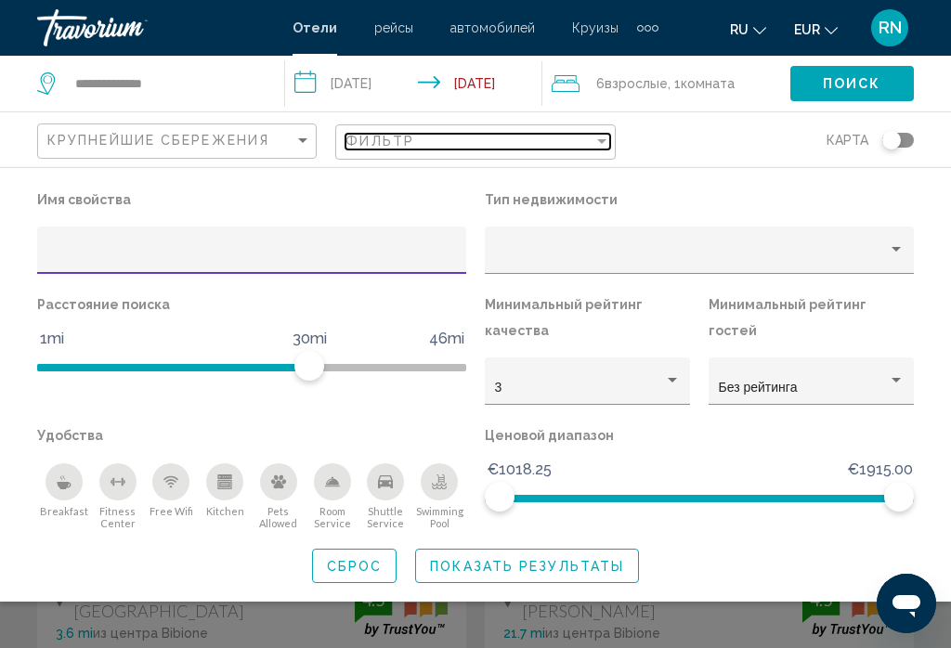
click at [425, 136] on div "Фильтр" at bounding box center [468, 141] width 247 height 15
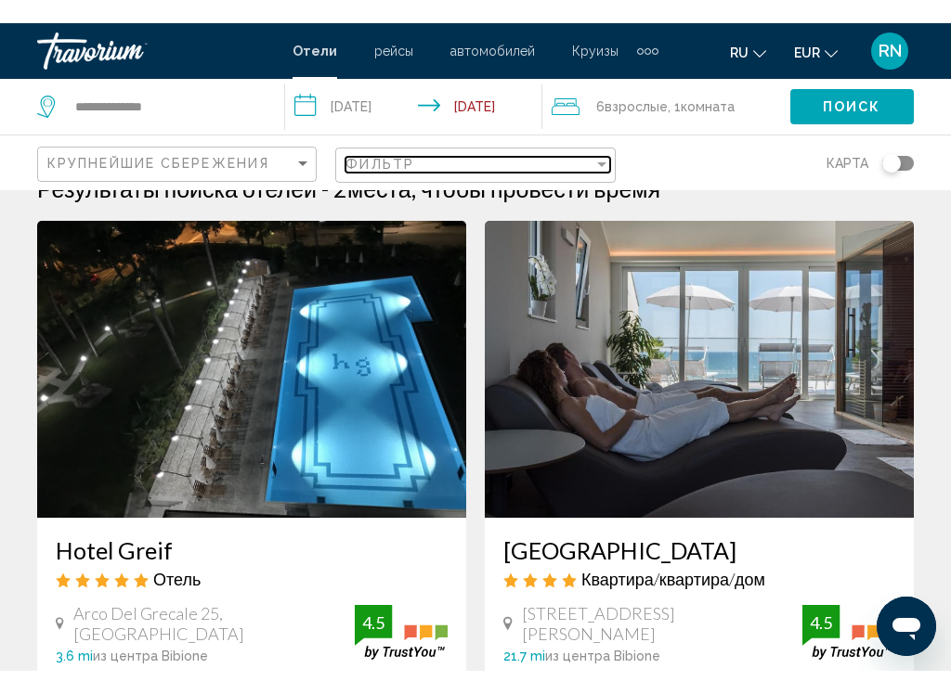
scroll to position [35, 0]
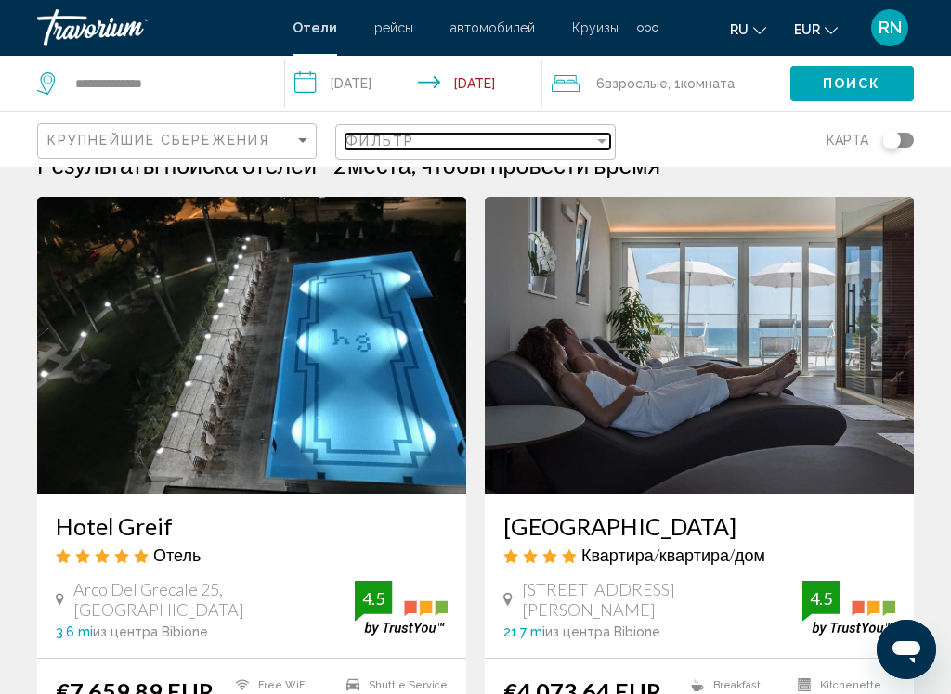
click at [428, 144] on div "Фильтр" at bounding box center [468, 141] width 247 height 15
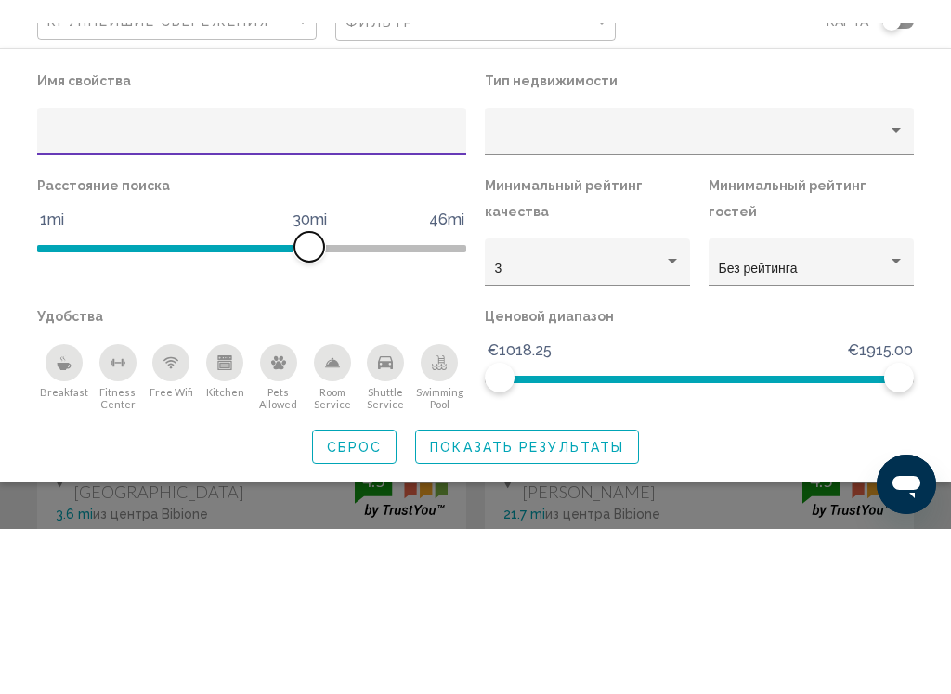
scroll to position [177, 0]
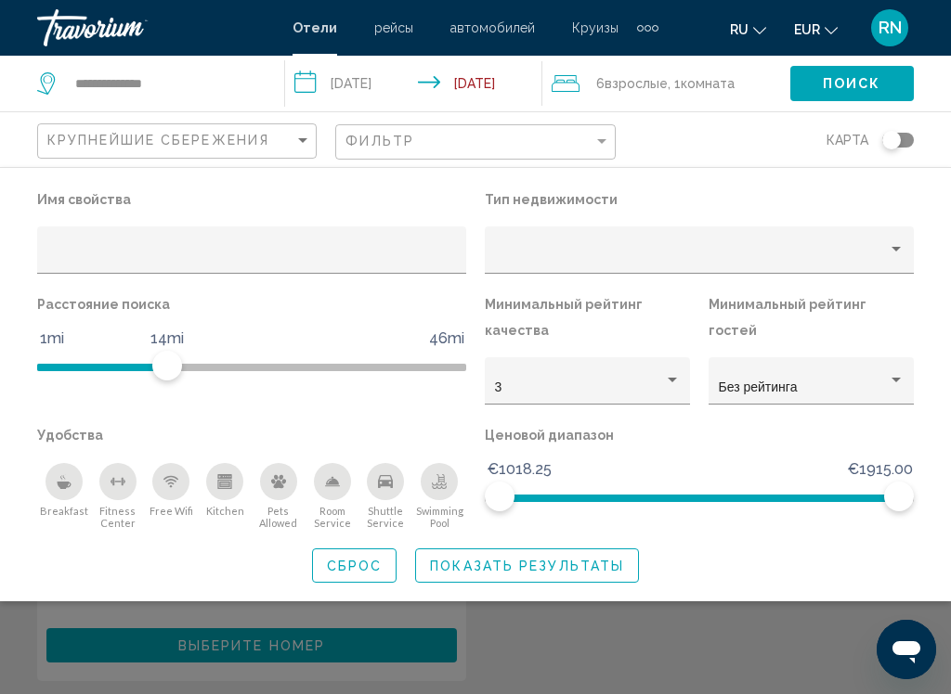
click at [629, 94] on span "6 Взрослый Взрослые" at bounding box center [631, 84] width 71 height 26
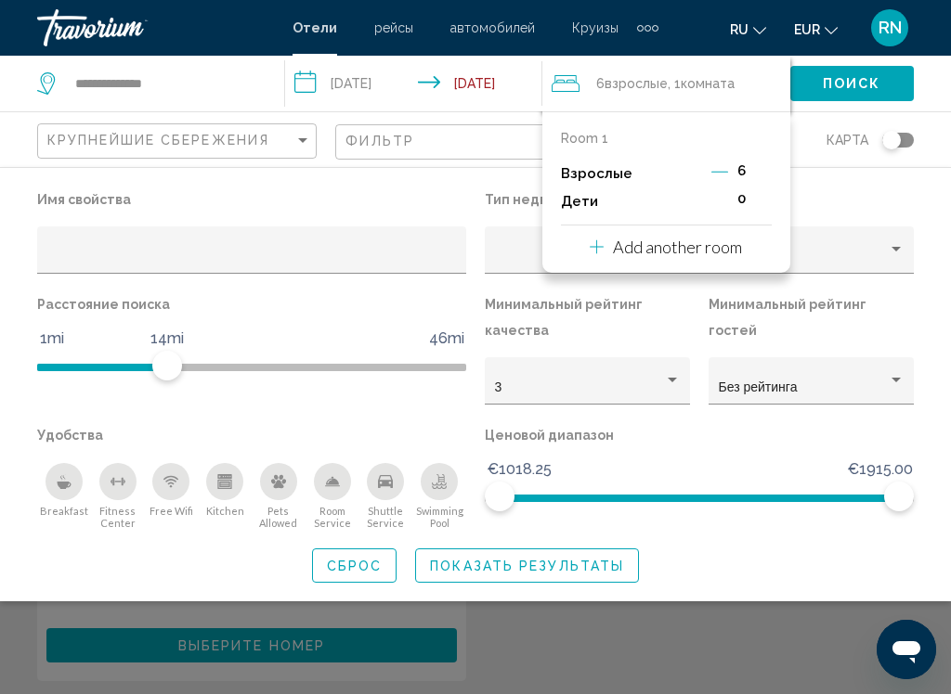
click at [711, 167] on icon "Decrement adults" at bounding box center [719, 171] width 17 height 17
click at [715, 175] on icon "Decrement adults" at bounding box center [720, 171] width 17 height 17
click at [713, 174] on icon "Decrement adults" at bounding box center [718, 171] width 17 height 17
click at [707, 175] on div "Взрослые 3" at bounding box center [666, 174] width 211 height 28
click at [712, 172] on icon "Decrement adults" at bounding box center [720, 172] width 17 height 1
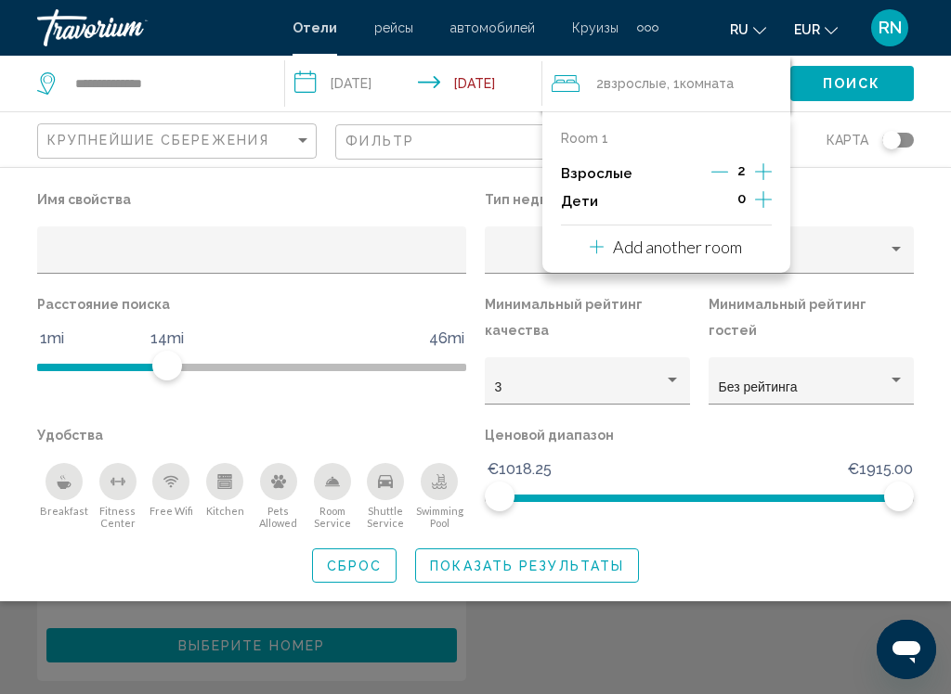
click at [681, 244] on p "Add another room" at bounding box center [677, 247] width 129 height 20
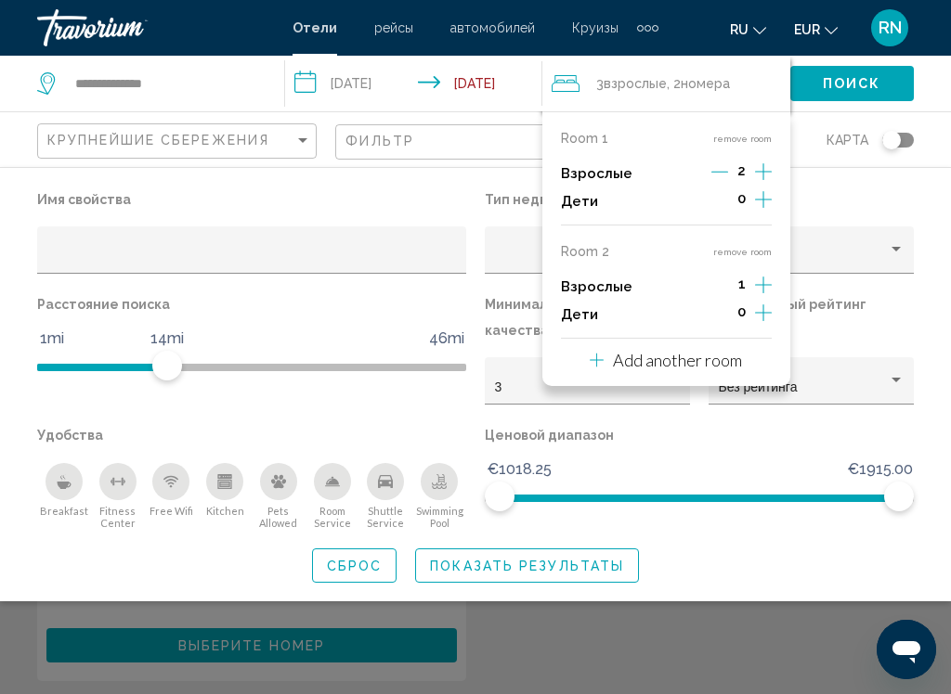
click at [765, 183] on icon "Increment adults" at bounding box center [763, 172] width 17 height 22
click at [769, 183] on icon "Increment adults" at bounding box center [763, 172] width 17 height 22
click at [54, 478] on div "Breakfast" at bounding box center [63, 481] width 37 height 37
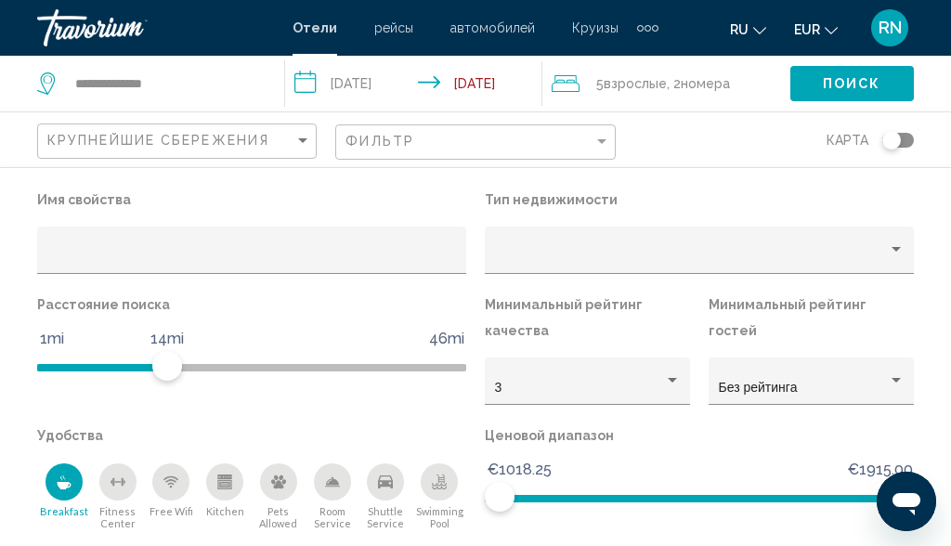
click at [594, 455] on div "Ценовой диапазон €1018.25 €1915.00 €1018.25 €1915.00" at bounding box center [699, 476] width 448 height 108
click at [573, 526] on div "Ценовой диапазон €1018.25 €1915.00 €1018.25 €1915.00" at bounding box center [699, 476] width 448 height 108
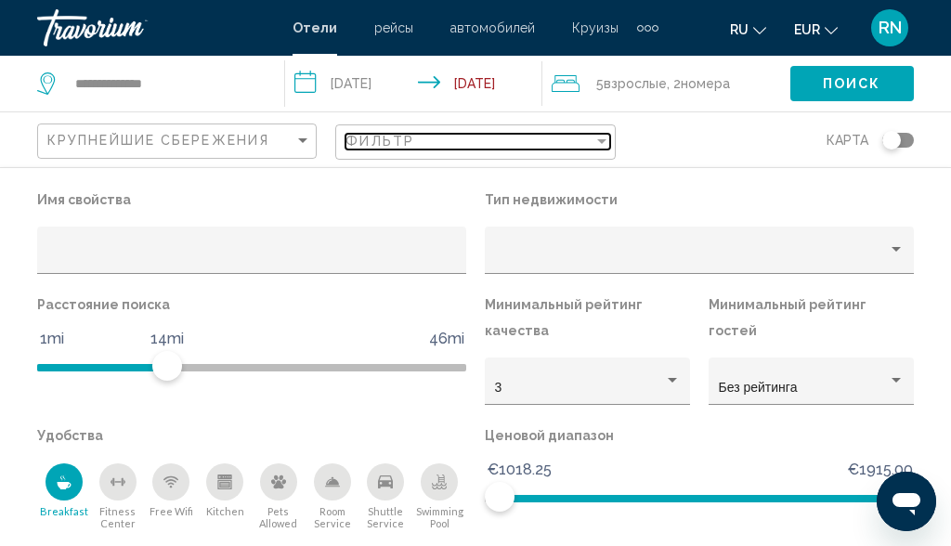
click at [466, 139] on div "Фильтр" at bounding box center [468, 141] width 247 height 15
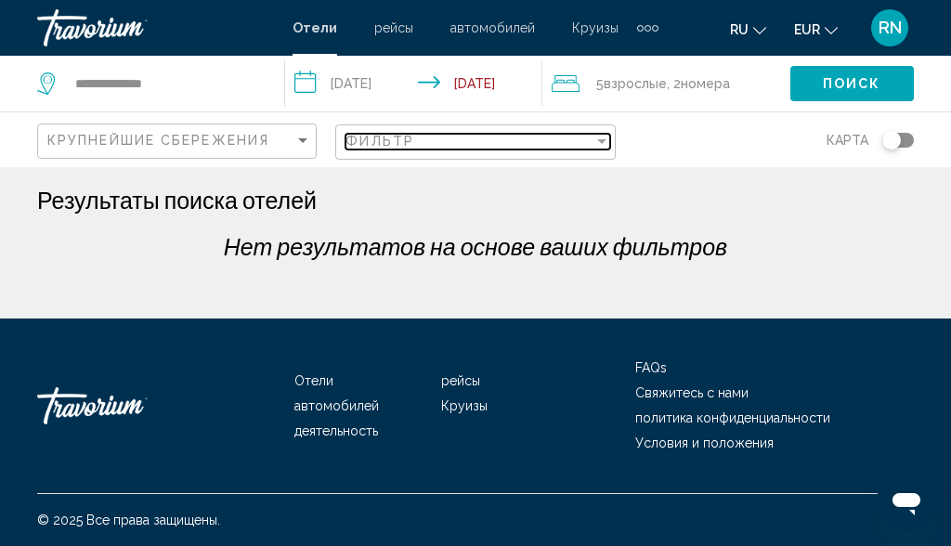
click at [445, 142] on div "Фильтр" at bounding box center [468, 141] width 247 height 15
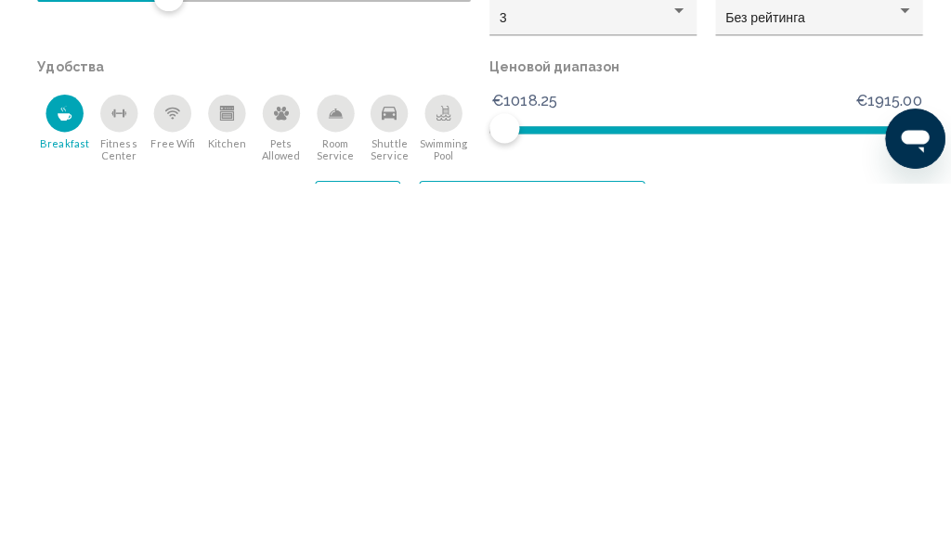
click at [530, 422] on div "Ценовой диапазон €1018.25 €1915.00 €1018.25 €1915.00" at bounding box center [699, 476] width 448 height 108
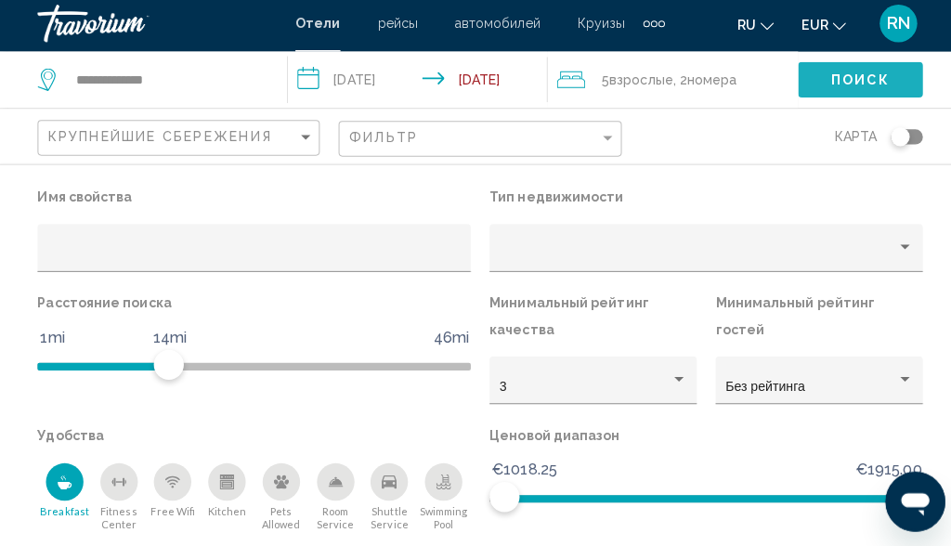
click at [865, 78] on span "Поиск" at bounding box center [852, 84] width 58 height 15
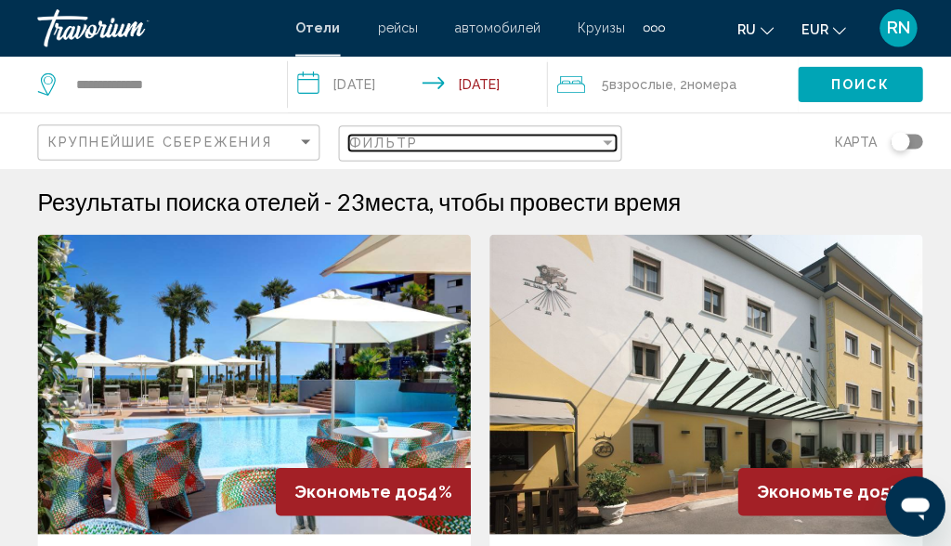
click at [438, 134] on div "Фильтр" at bounding box center [468, 141] width 247 height 15
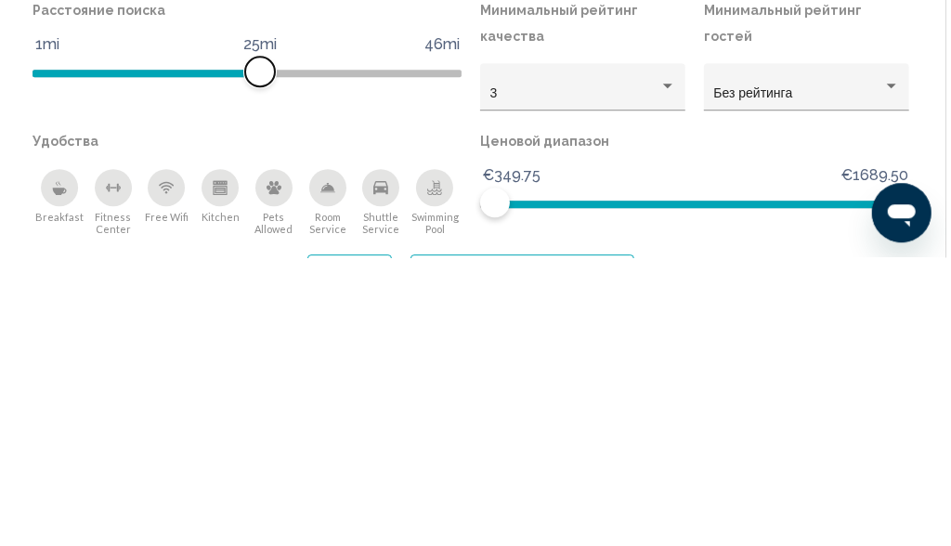
scroll to position [345, 0]
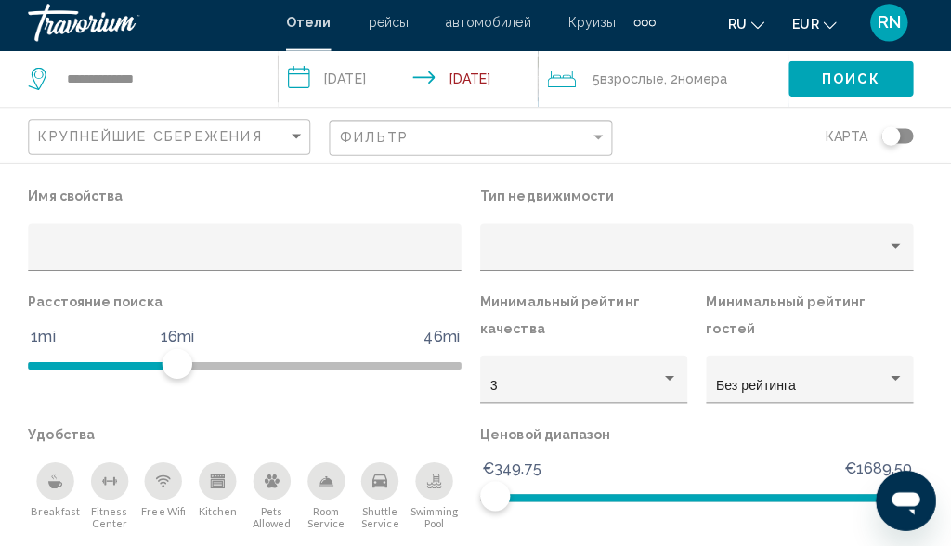
click at [377, 404] on div "Расстояние поиска 1mi 46mi 16mi" at bounding box center [252, 357] width 448 height 131
click at [59, 466] on div "Breakfast" at bounding box center [63, 481] width 37 height 37
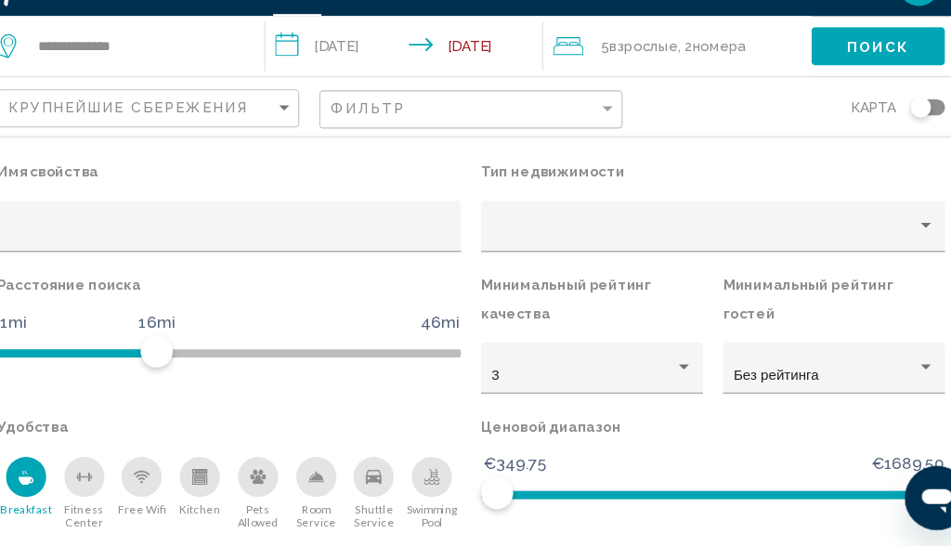
click at [823, 77] on span "Поиск" at bounding box center [852, 84] width 58 height 15
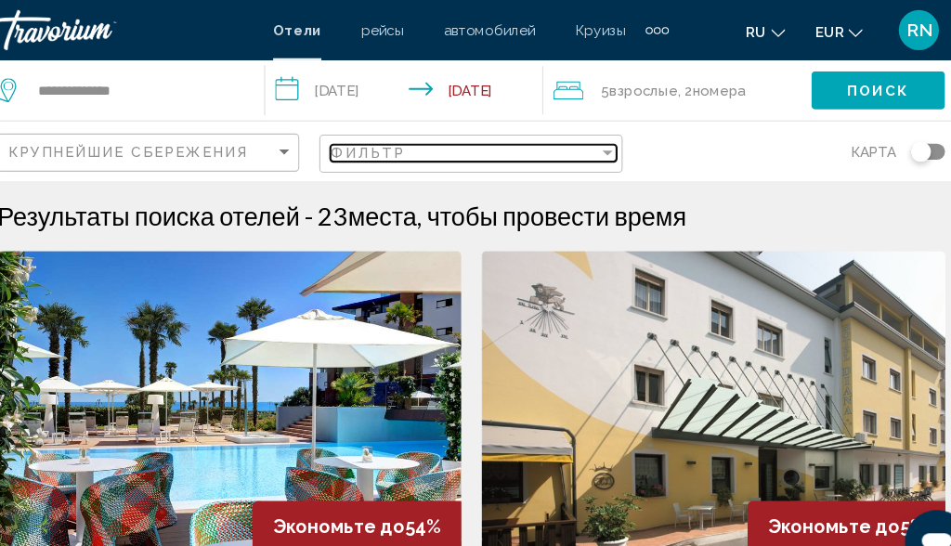
click at [404, 146] on div "Фильтр" at bounding box center [468, 141] width 247 height 15
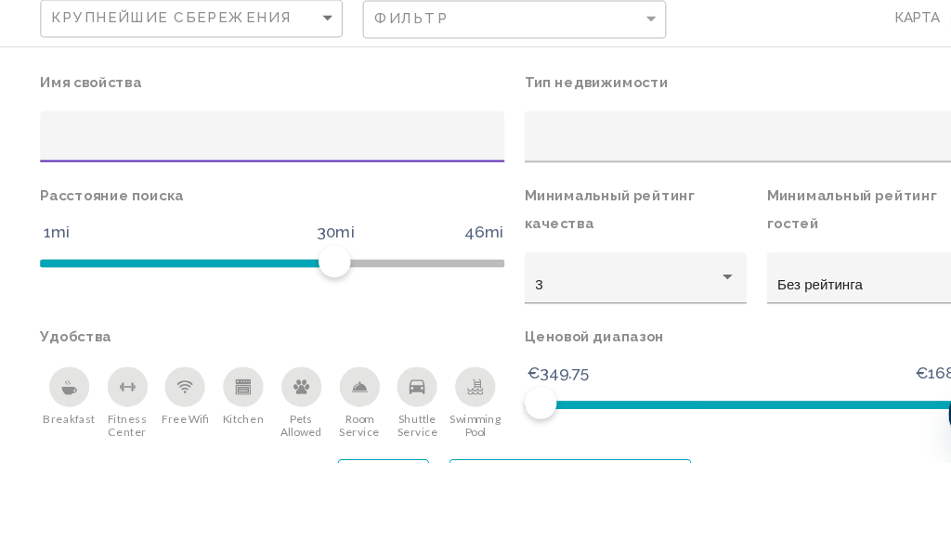
click at [534, 250] on div "Property type" at bounding box center [691, 257] width 393 height 15
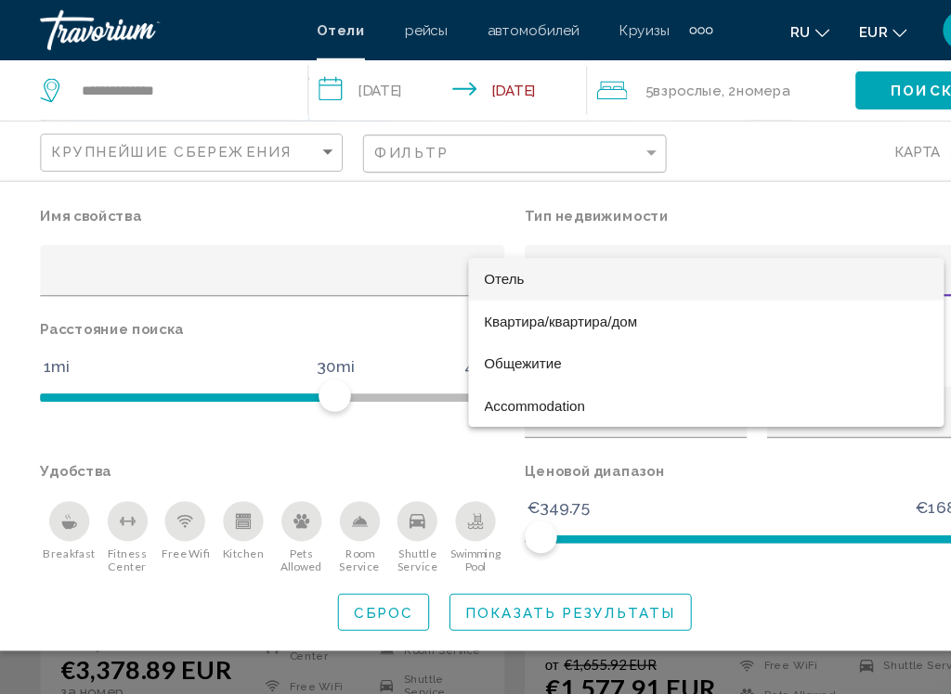
scroll to position [220, 0]
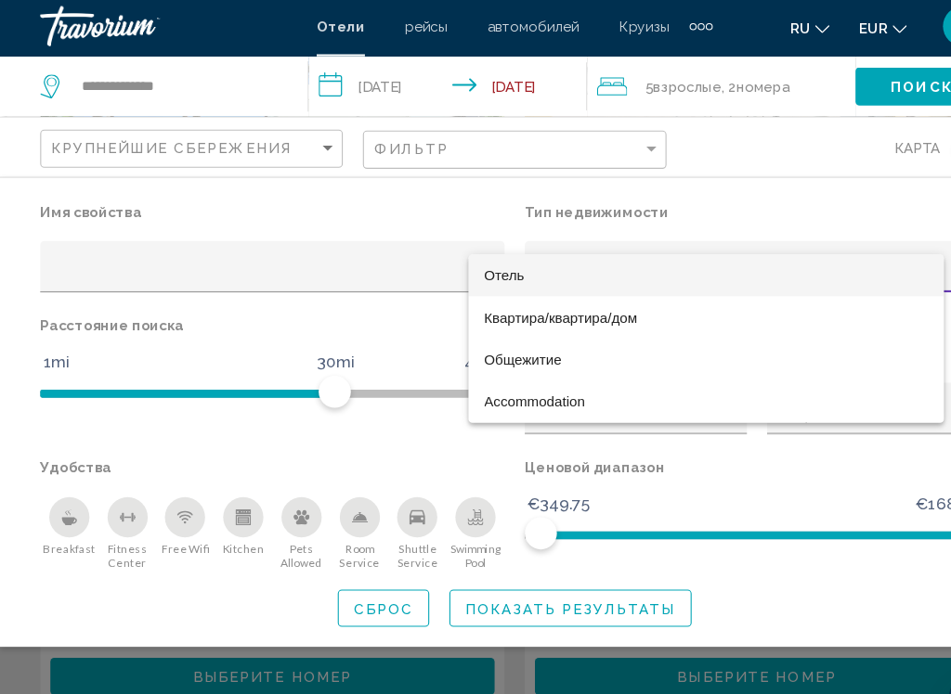
click at [801, 177] on div at bounding box center [475, 347] width 951 height 694
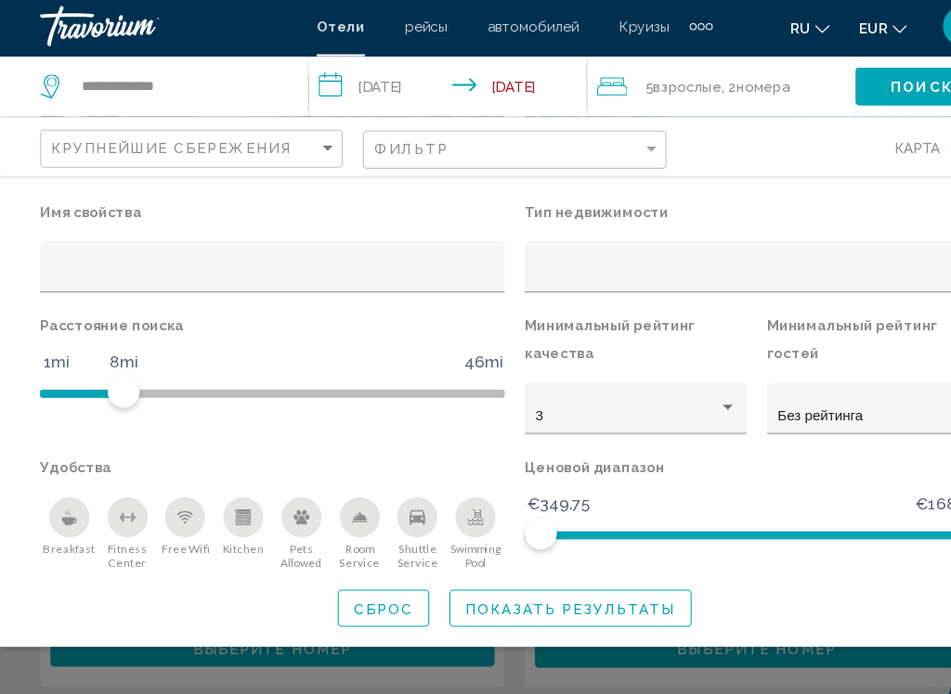
click at [71, 463] on div "Breakfast" at bounding box center [63, 481] width 37 height 37
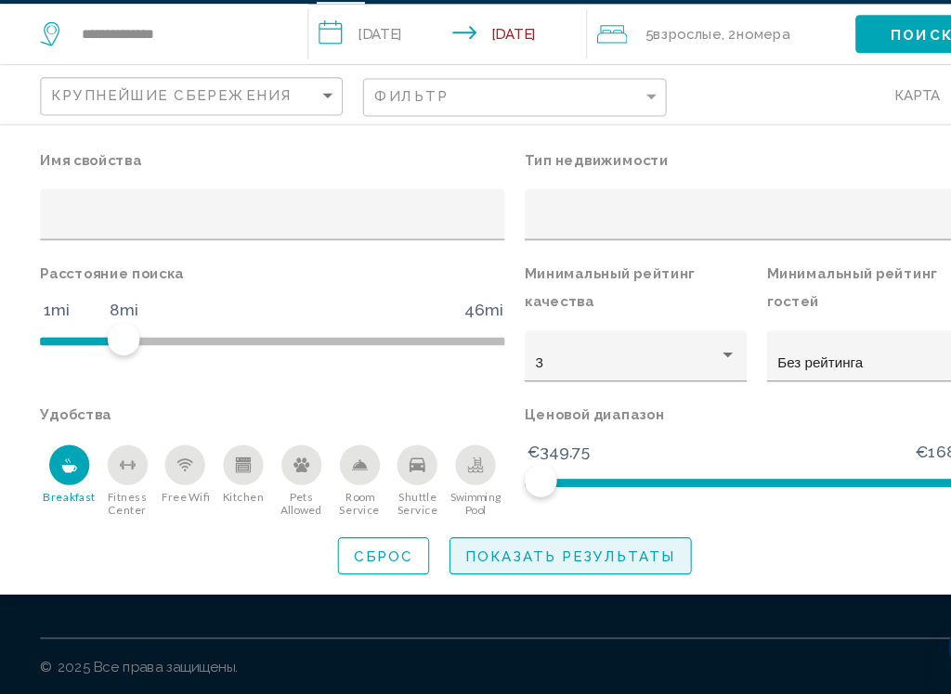
click at [517, 545] on span "Показать результаты" at bounding box center [527, 565] width 194 height 15
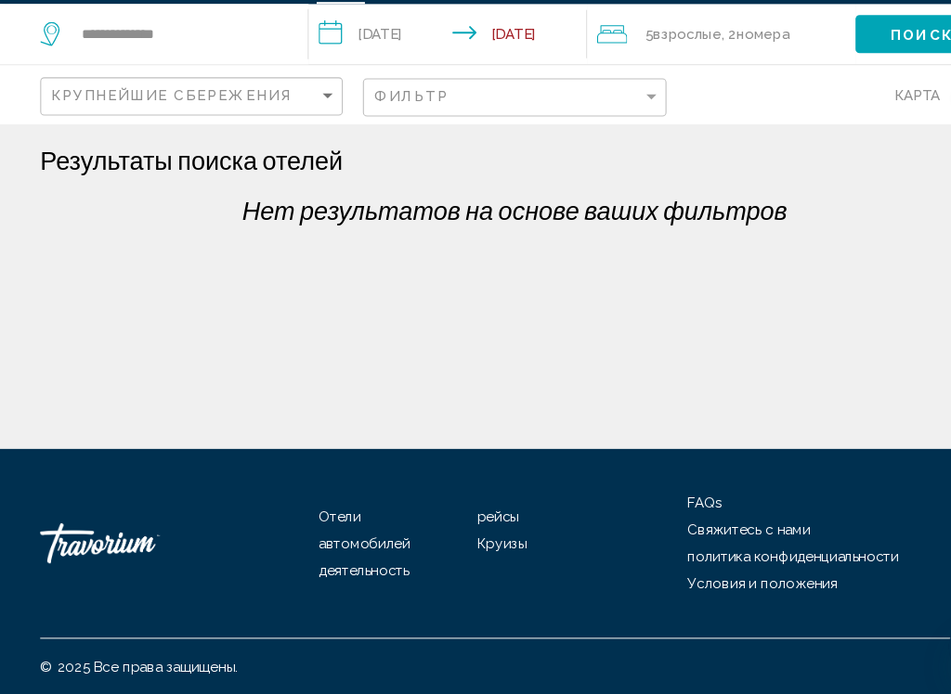
click at [640, 71] on span "5 Взрослый Взрослые" at bounding box center [631, 84] width 71 height 26
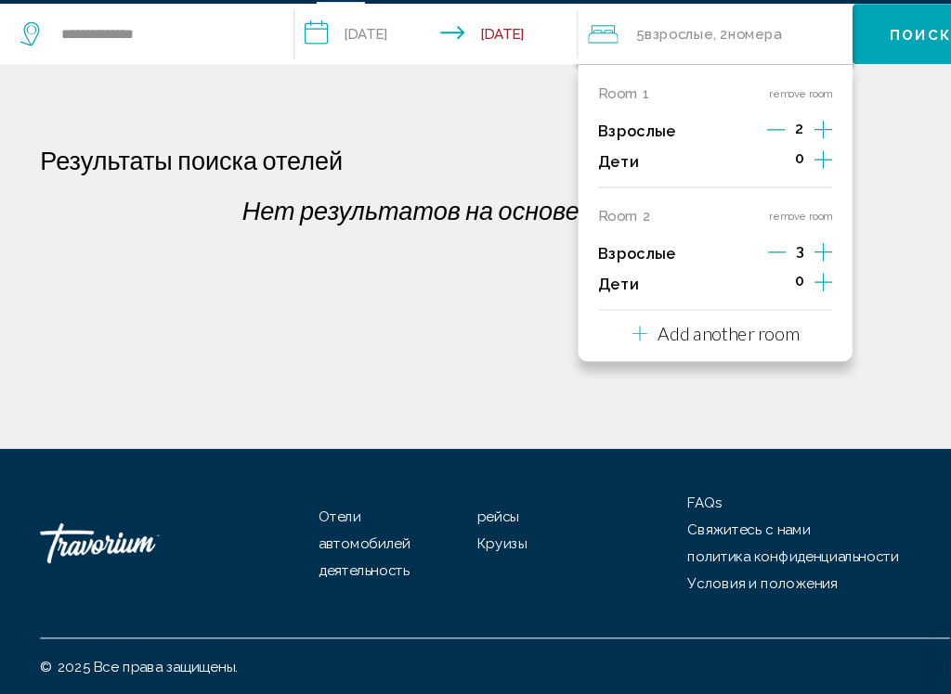
click at [709, 277] on icon "Decrement adults" at bounding box center [717, 285] width 17 height 17
click at [839, 77] on span "Поиск" at bounding box center [851, 84] width 58 height 15
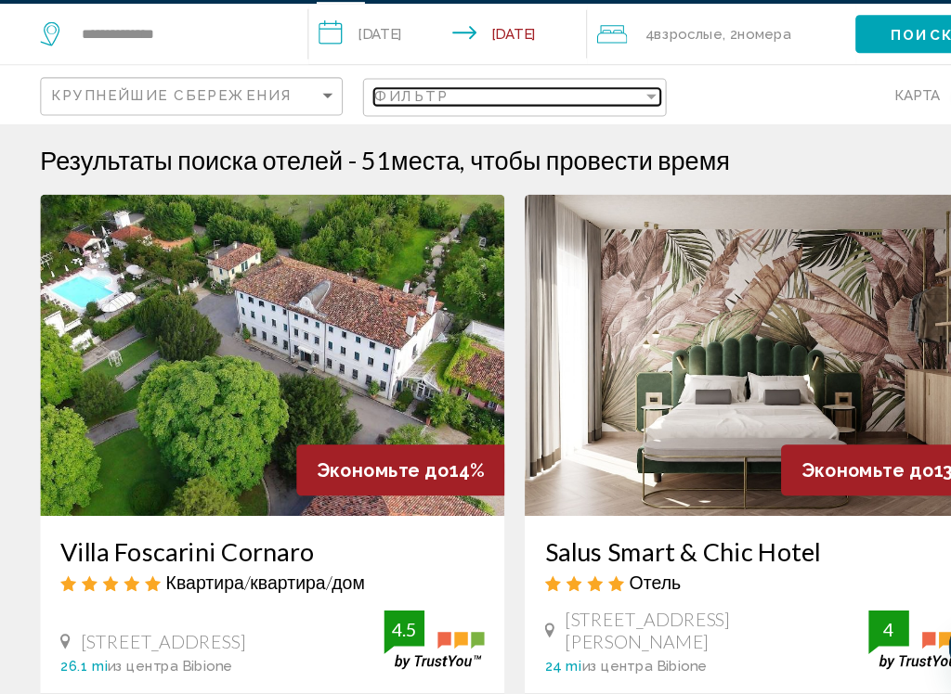
click at [435, 134] on div "Фильтр" at bounding box center [468, 141] width 247 height 15
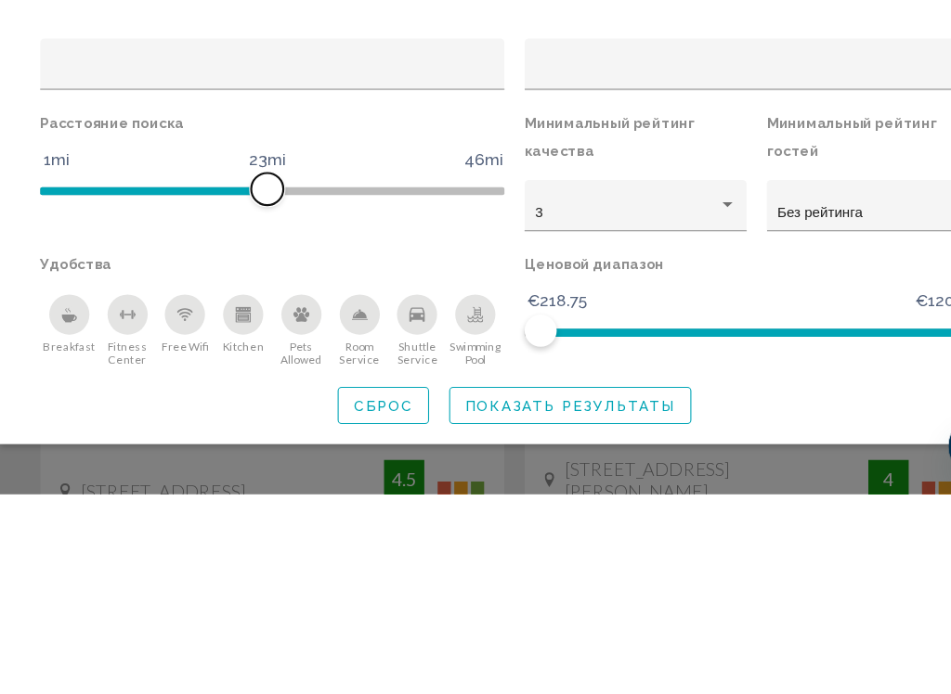
scroll to position [206, 0]
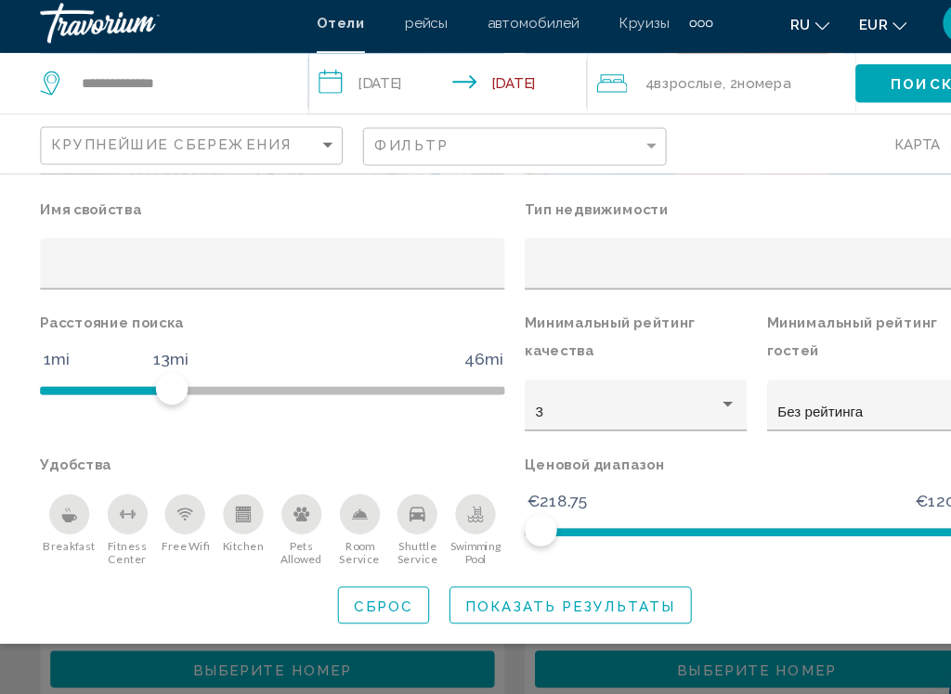
click at [68, 476] on icon "Breakfast" at bounding box center [64, 481] width 15 height 15
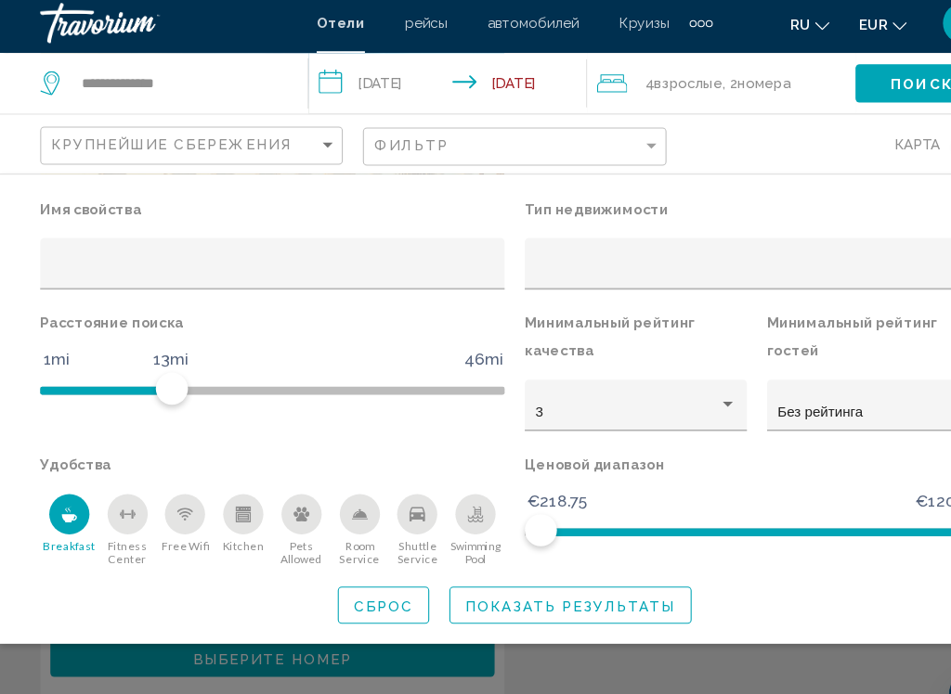
click at [536, 545] on button "Показать результаты" at bounding box center [527, 566] width 224 height 34
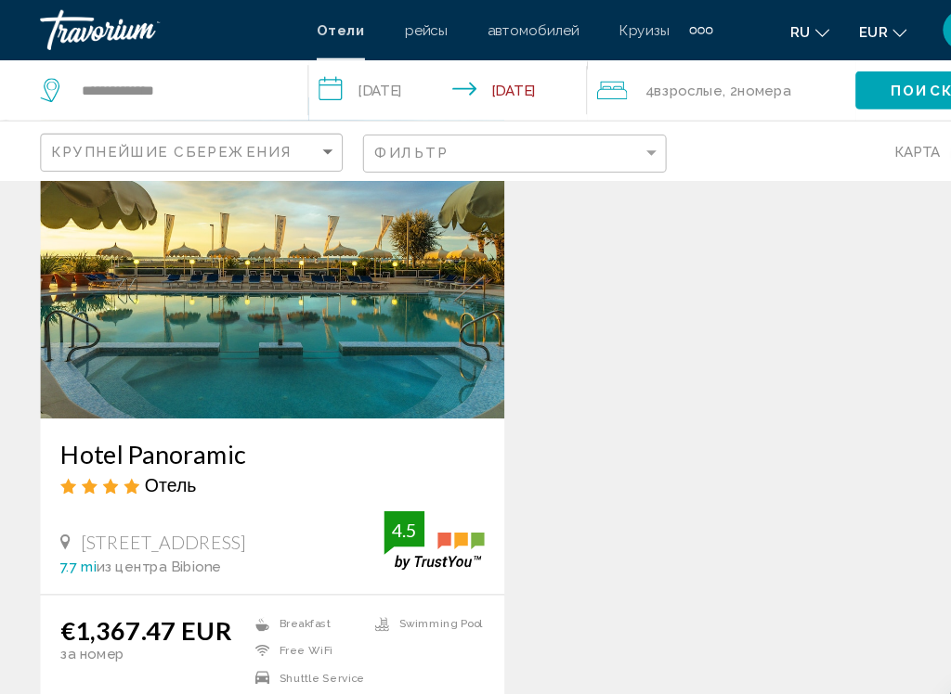
scroll to position [141, 0]
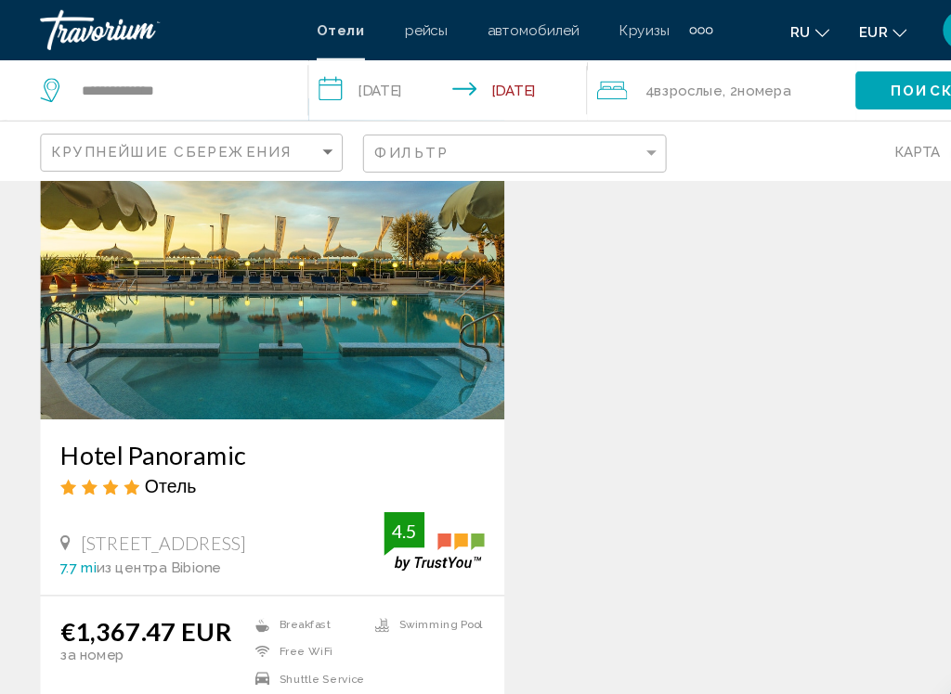
click at [645, 76] on span "Взрослые" at bounding box center [635, 83] width 63 height 15
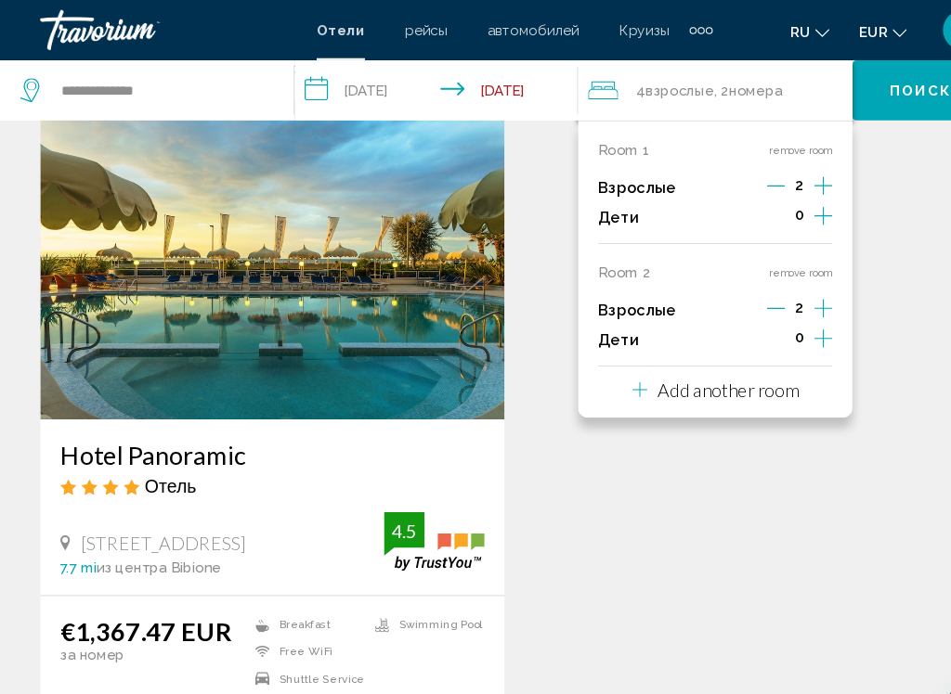
click at [733, 246] on button "remove room" at bounding box center [739, 252] width 58 height 12
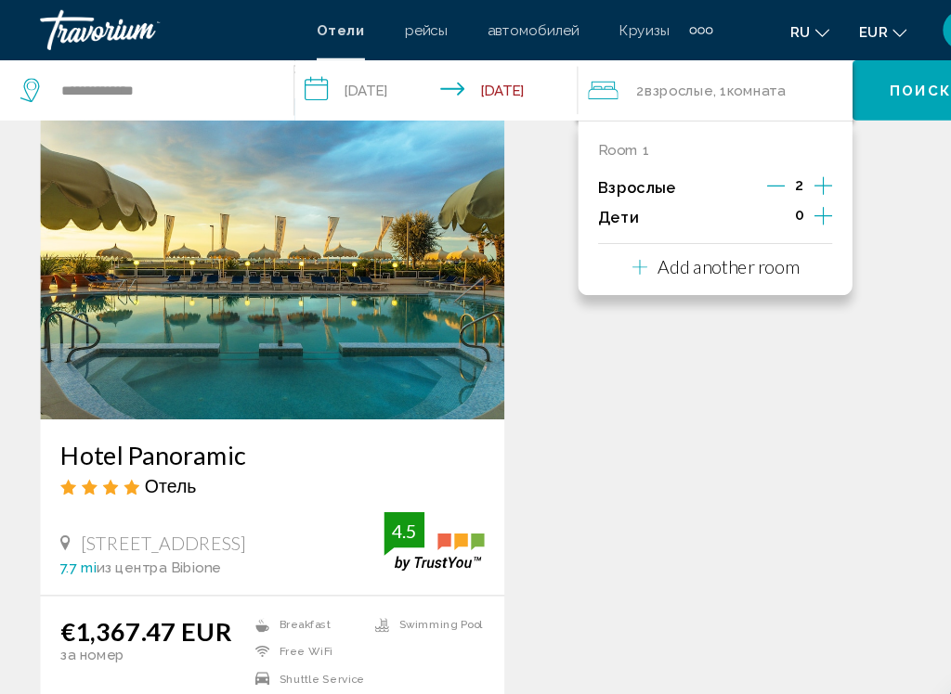
scroll to position [95, 0]
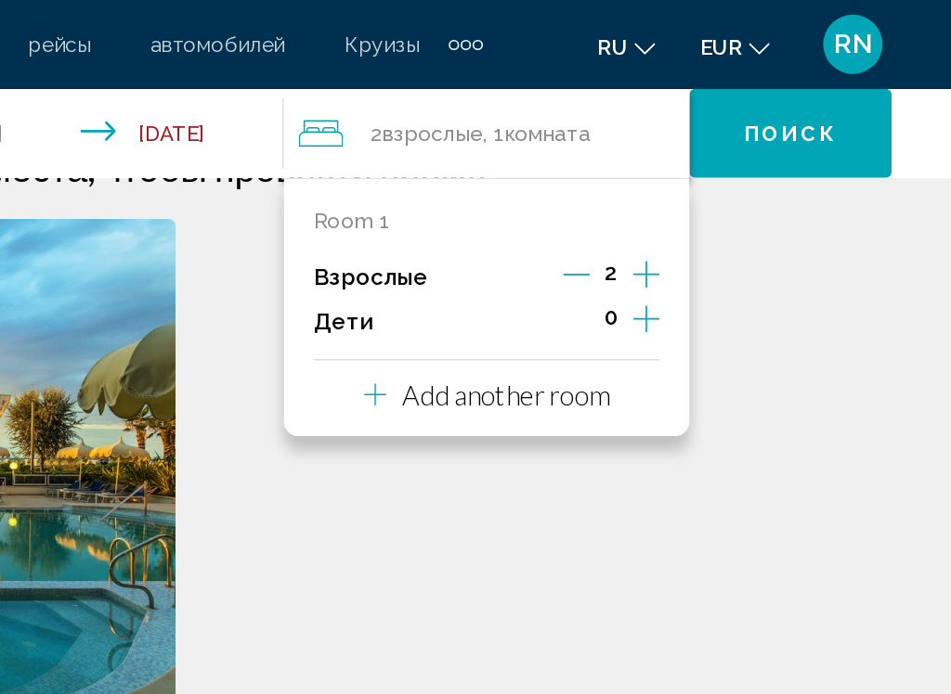
click at [752, 170] on icon "Increment adults" at bounding box center [760, 172] width 17 height 22
click at [752, 165] on icon "Increment adults" at bounding box center [760, 172] width 17 height 22
click at [752, 161] on icon "Increment adults" at bounding box center [760, 172] width 17 height 22
click at [752, 166] on icon "Increment adults" at bounding box center [760, 172] width 17 height 22
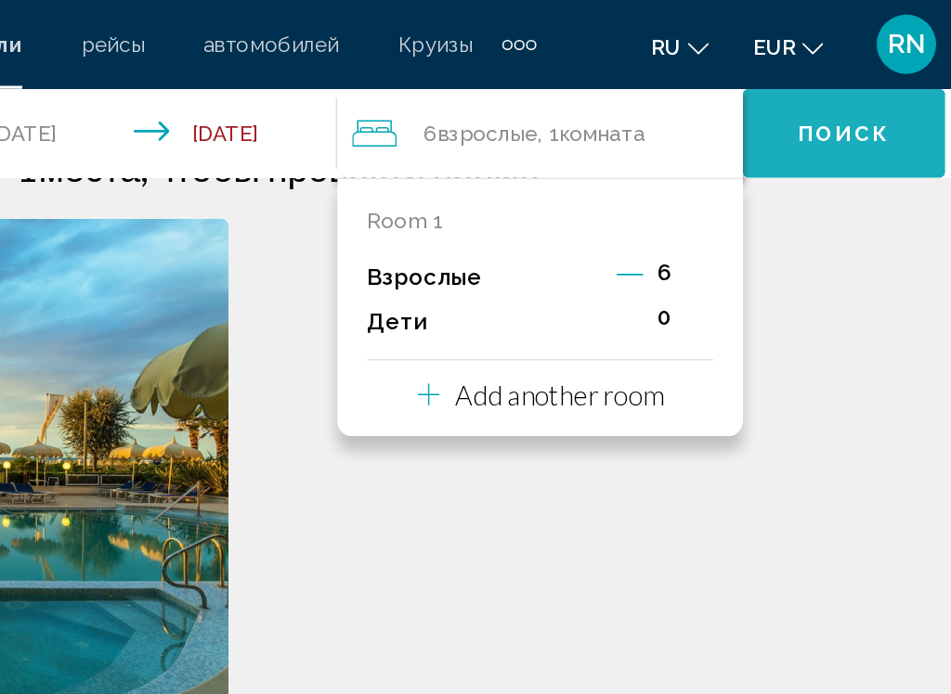
click at [822, 83] on span "Поиск" at bounding box center [851, 84] width 58 height 15
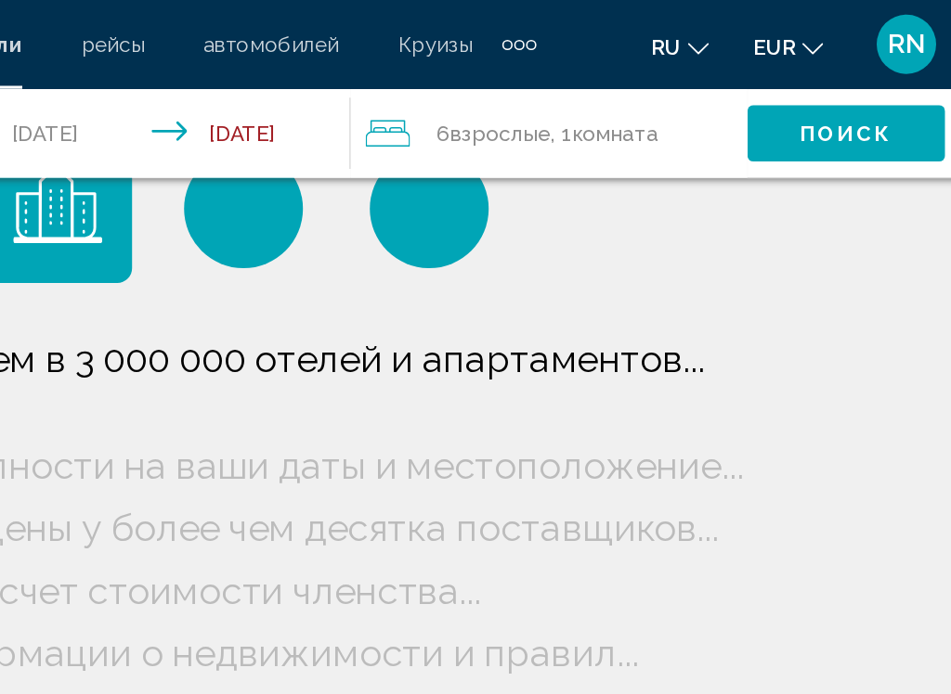
scroll to position [55, 0]
